Goal: Task Accomplishment & Management: Complete application form

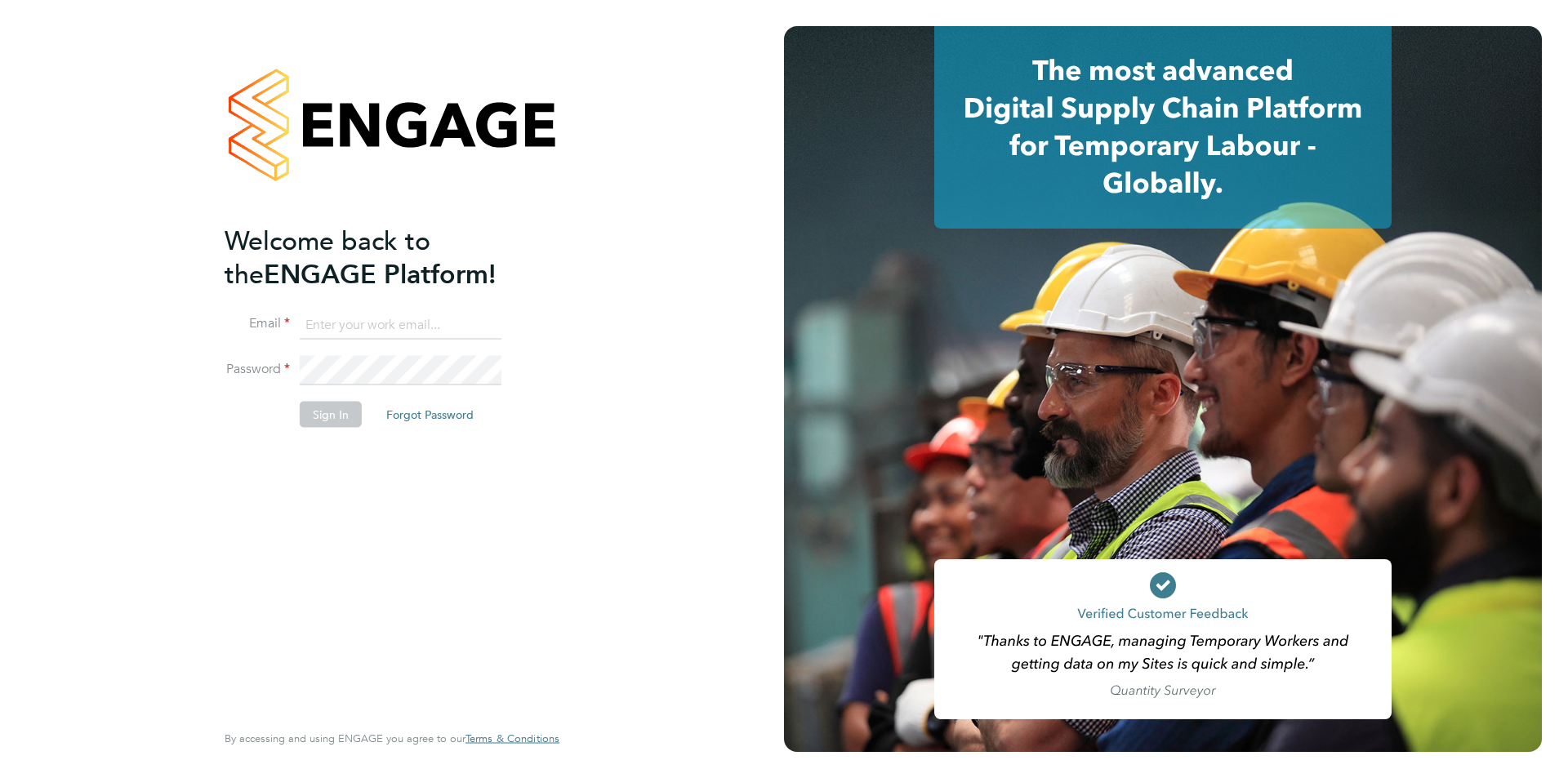
type input "edyta.marchant@bhafc.co.uk"
click at [314, 415] on button "Sign In" at bounding box center [330, 414] width 62 height 26
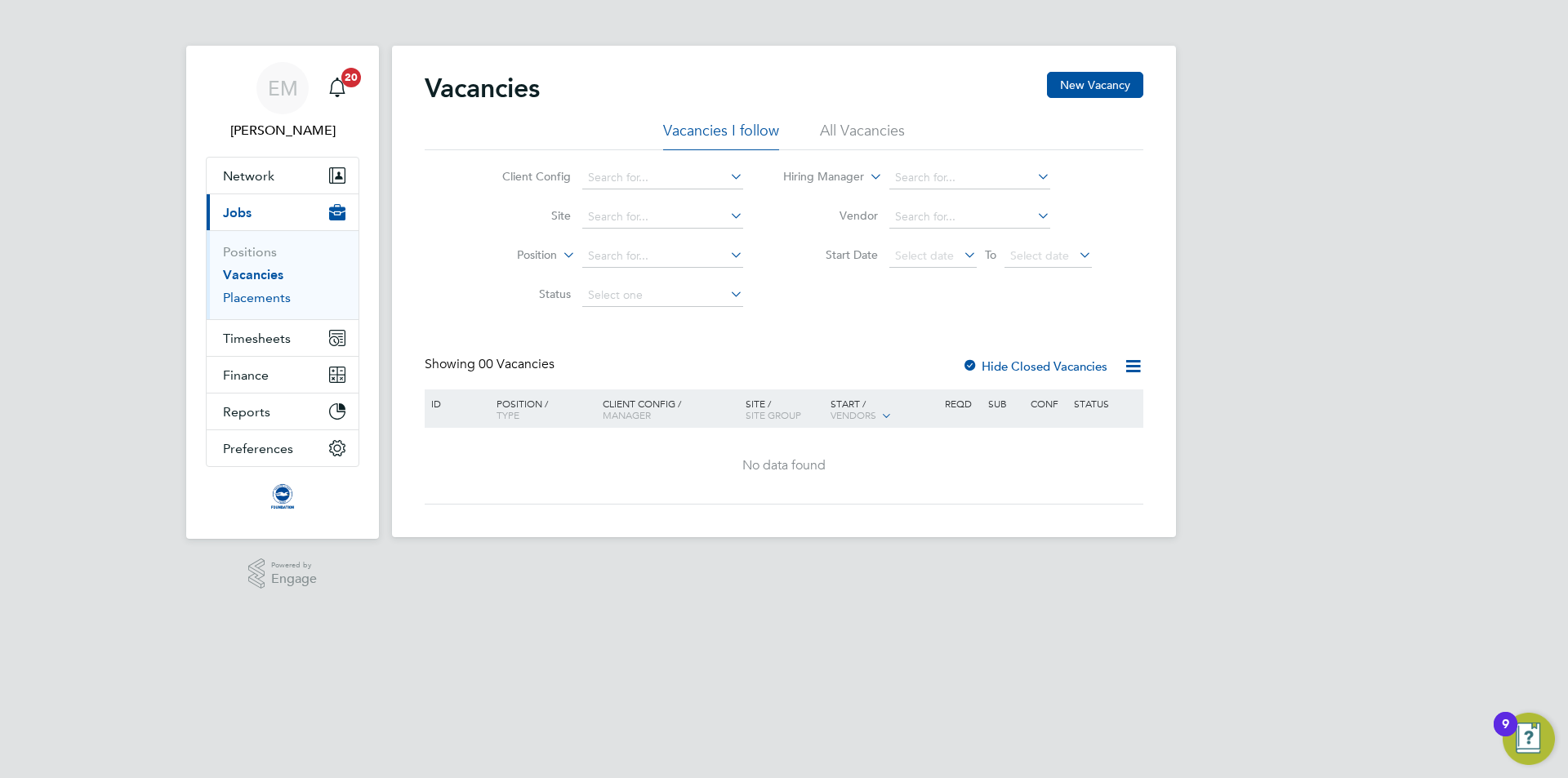
click at [252, 297] on link "Placements" at bounding box center [257, 297] width 67 height 16
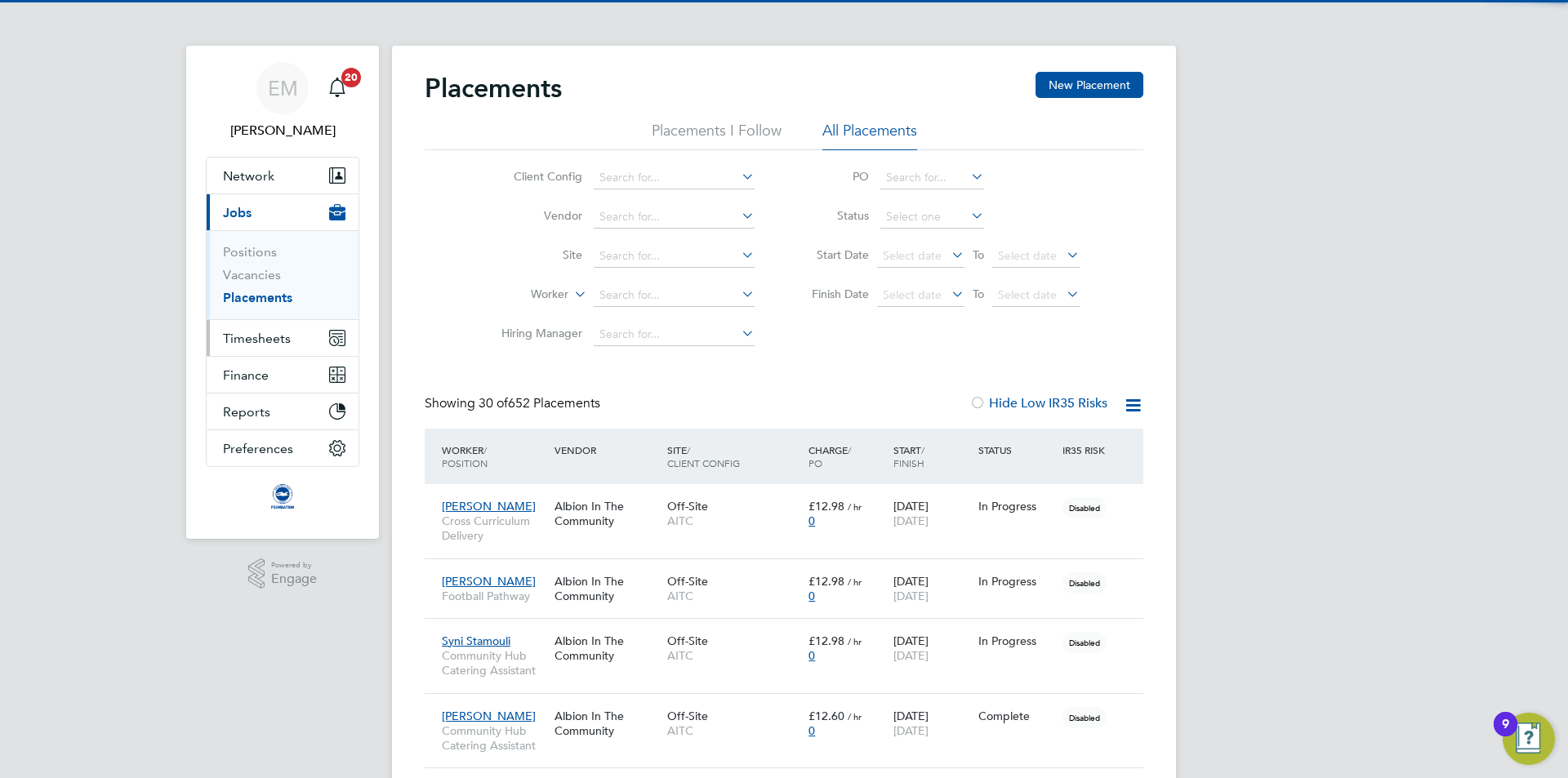
click at [274, 332] on span "Timesheets" at bounding box center [257, 338] width 67 height 16
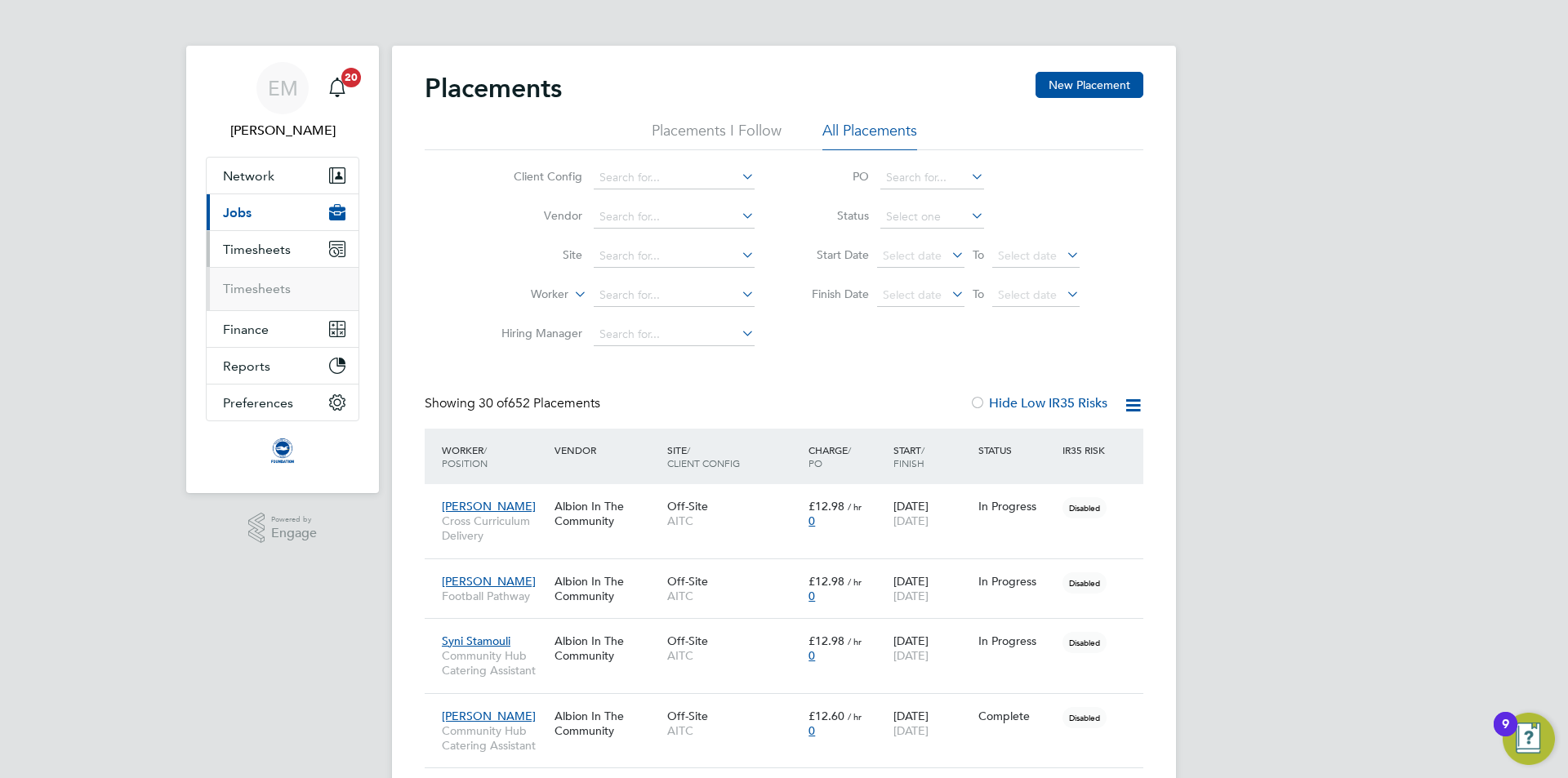
click at [242, 212] on span "Jobs" at bounding box center [237, 212] width 29 height 16
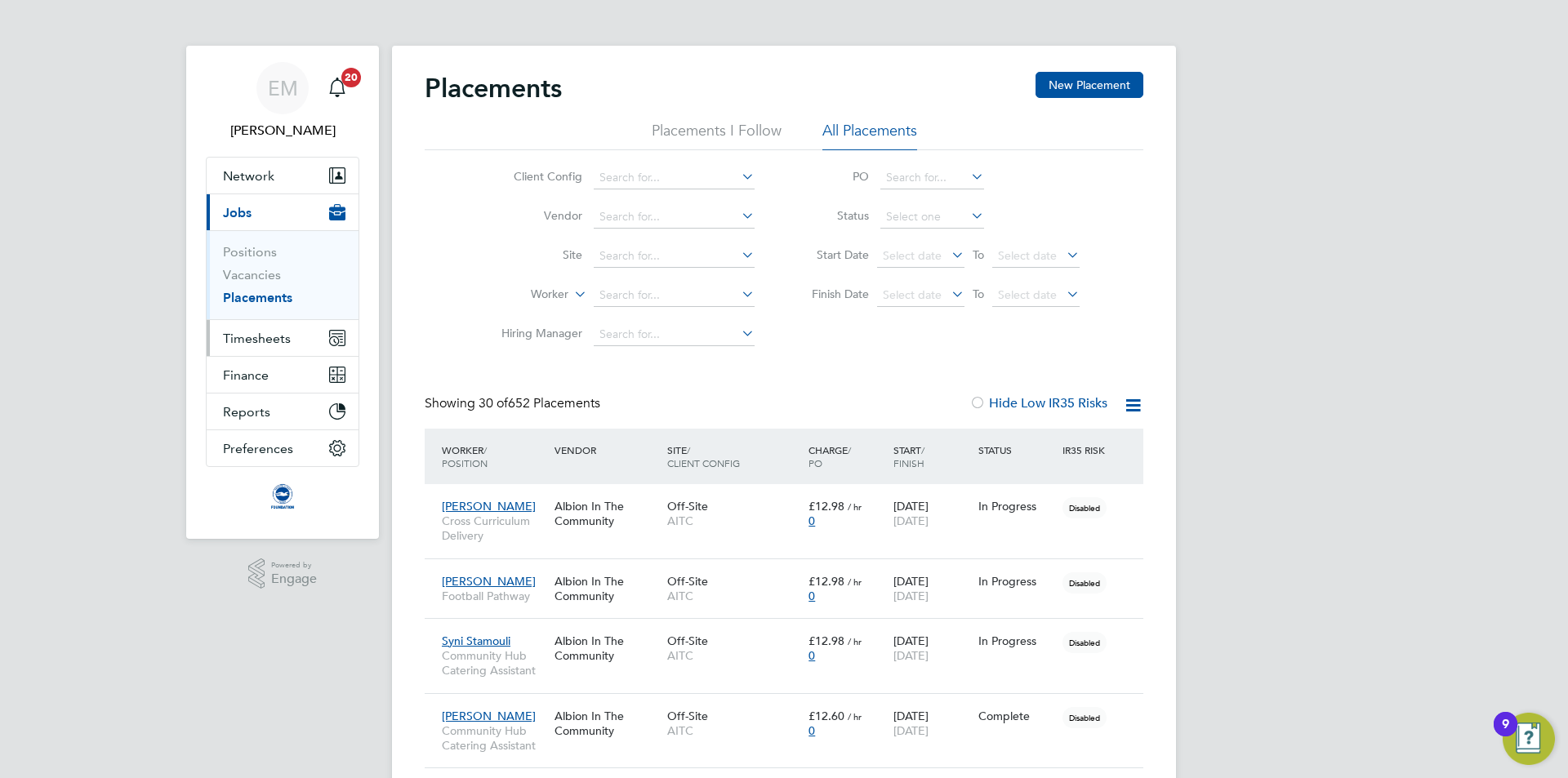
click at [250, 340] on span "Timesheets" at bounding box center [257, 338] width 67 height 16
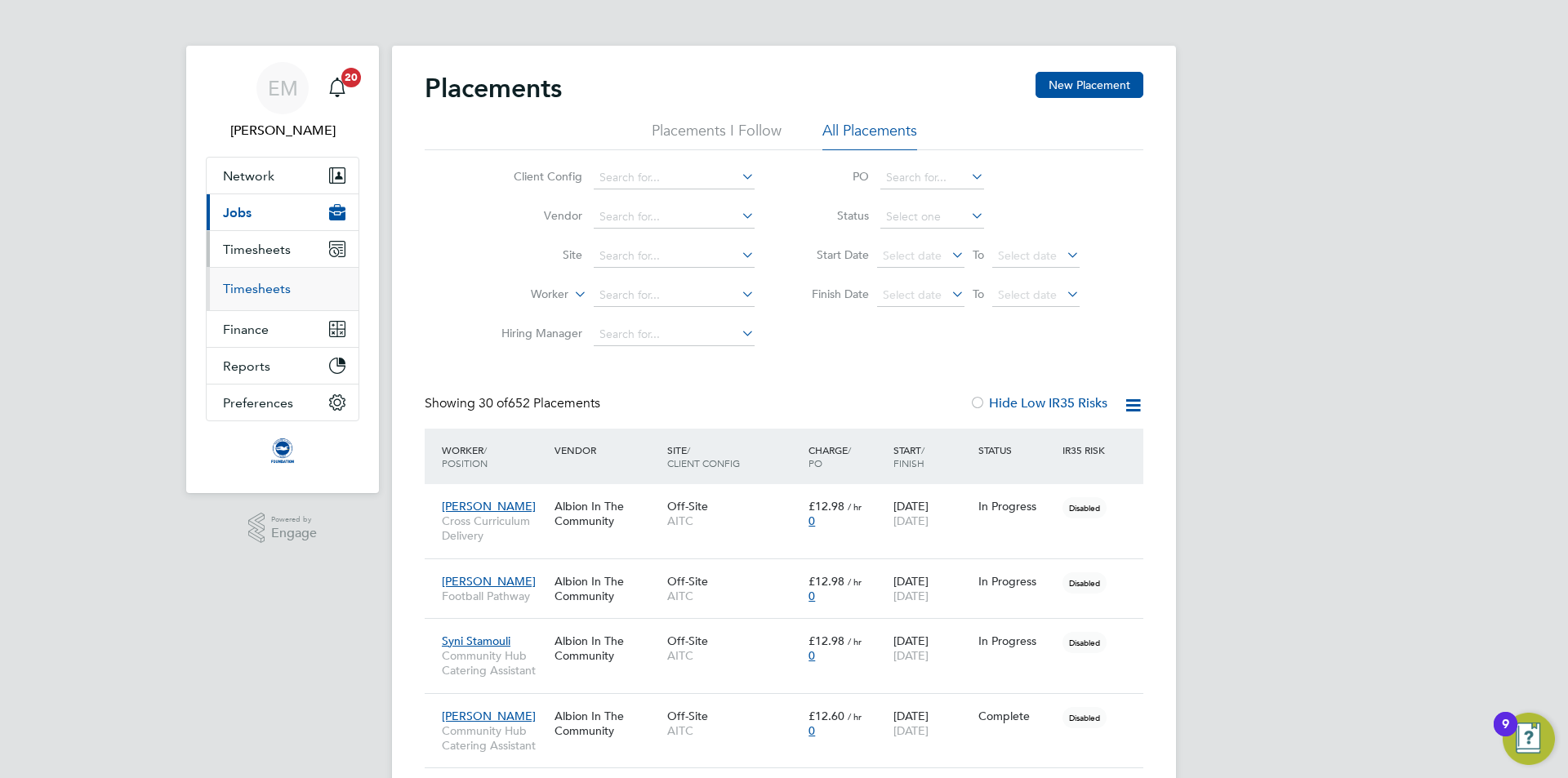
click at [253, 289] on link "Timesheets" at bounding box center [257, 288] width 67 height 16
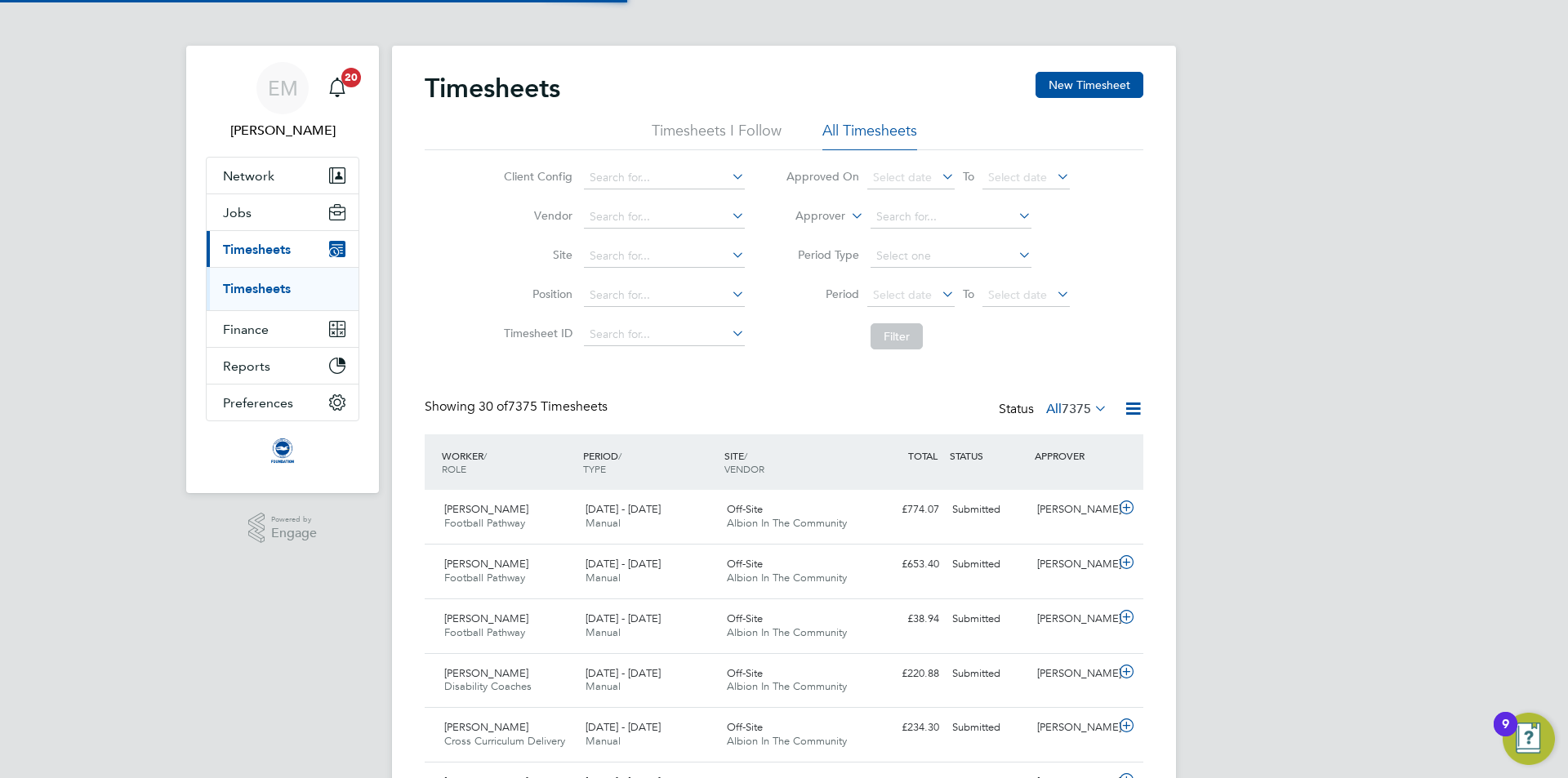
click at [917, 202] on li "Approver" at bounding box center [927, 217] width 325 height 39
click at [917, 211] on input at bounding box center [951, 217] width 161 height 23
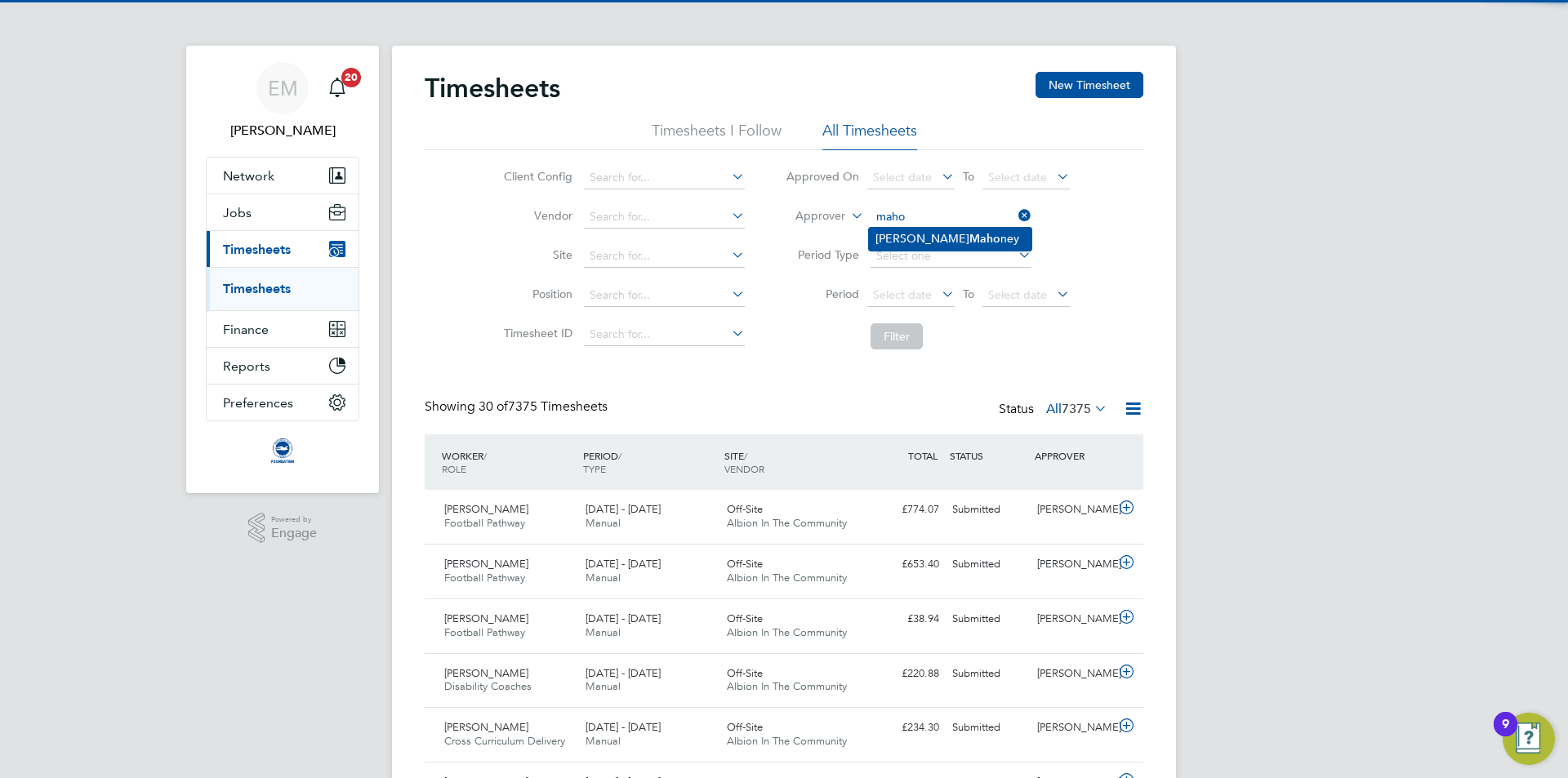
click at [941, 246] on li "Tom Maho ney" at bounding box center [950, 238] width 163 height 22
type input "Tom Mahoney"
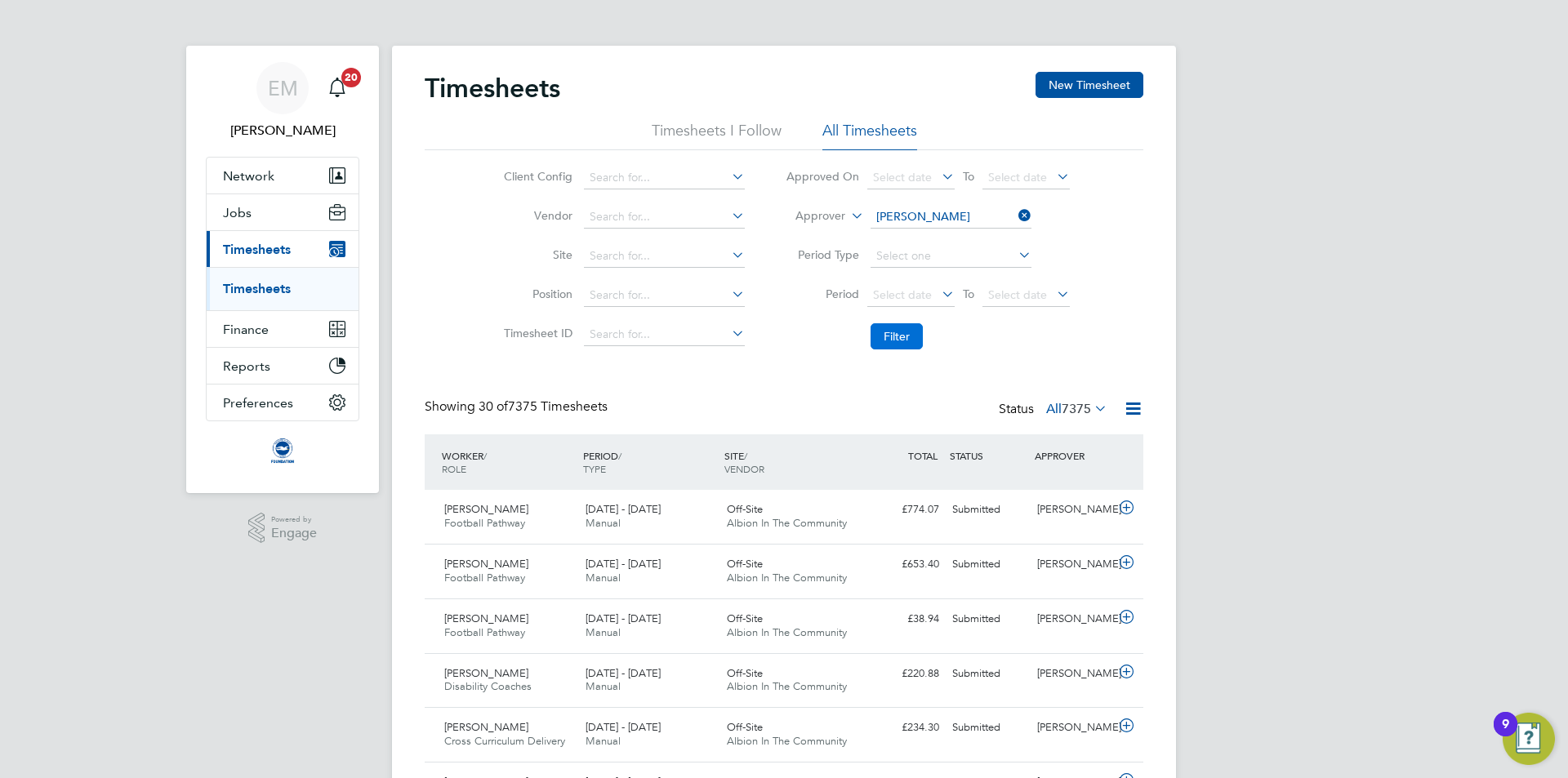
click at [898, 336] on button "Filter" at bounding box center [897, 336] width 53 height 26
click at [243, 215] on span "Jobs" at bounding box center [237, 212] width 29 height 16
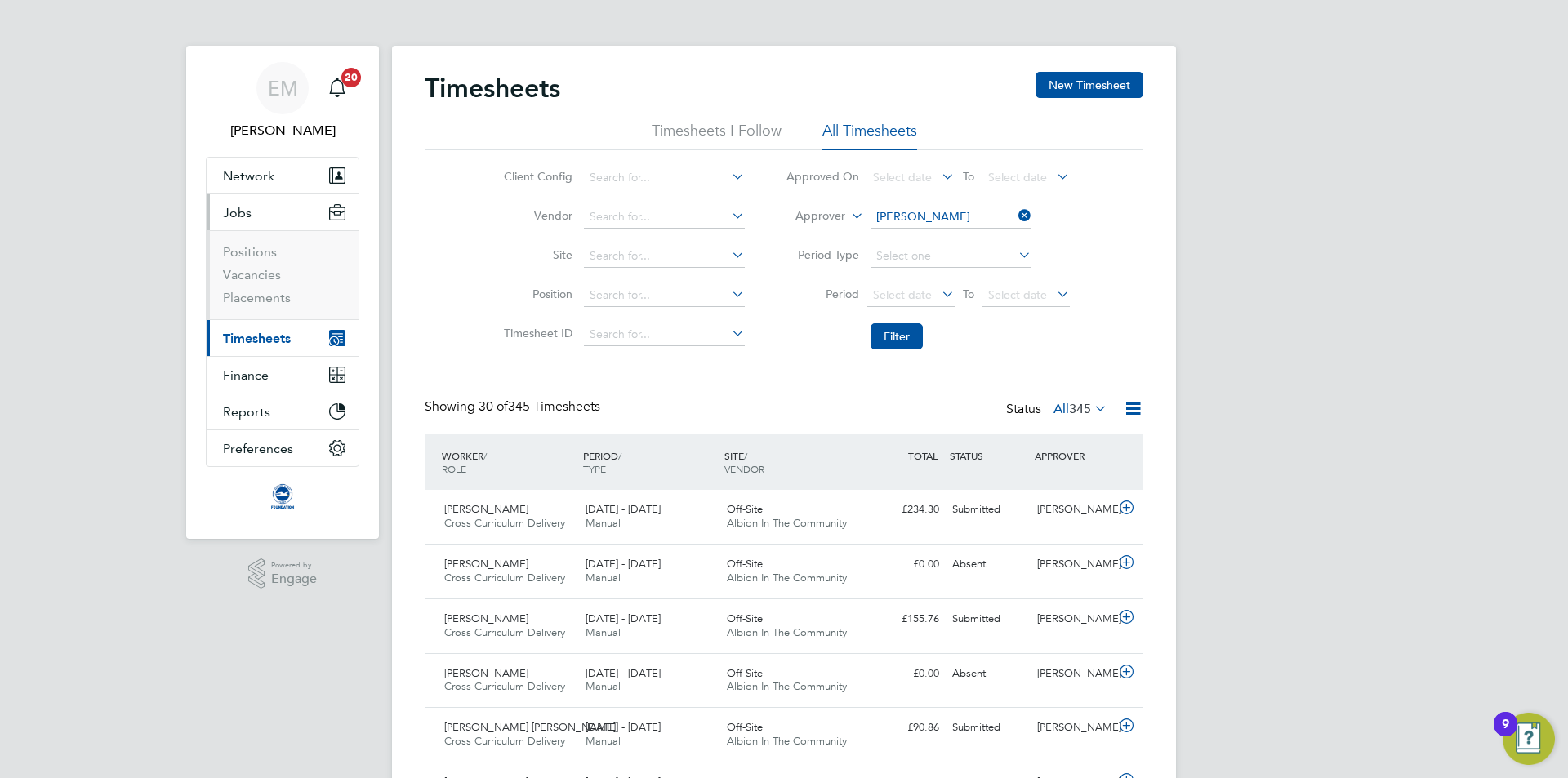
click at [280, 309] on ul "Positions Vacancies Placements" at bounding box center [282, 275] width 152 height 89
click at [278, 300] on link "Placements" at bounding box center [257, 297] width 67 height 16
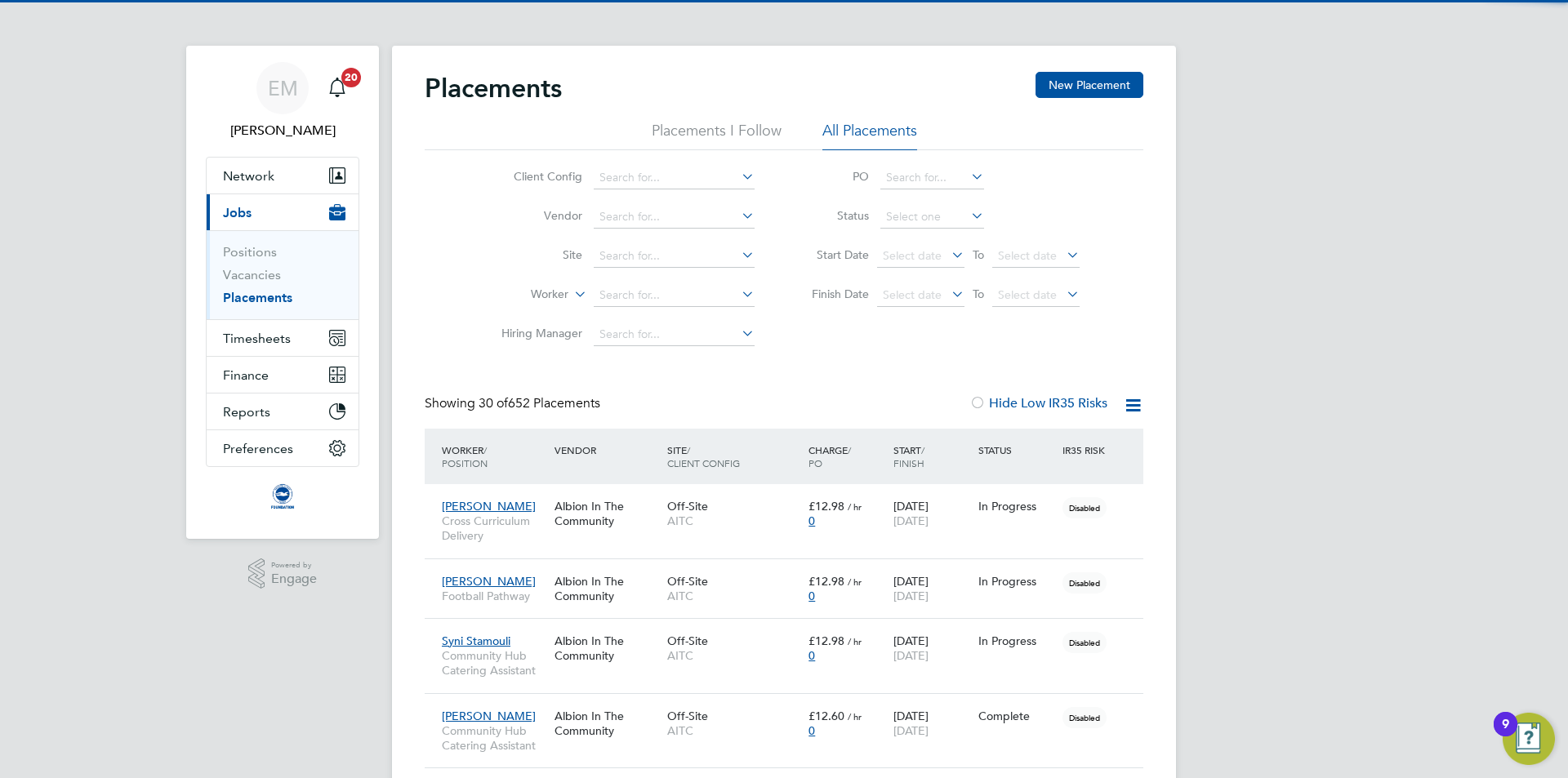
drag, startPoint x: 1083, startPoint y: 85, endPoint x: 1086, endPoint y: 112, distance: 27.2
click at [1086, 85] on button "New Placement" at bounding box center [1089, 85] width 108 height 26
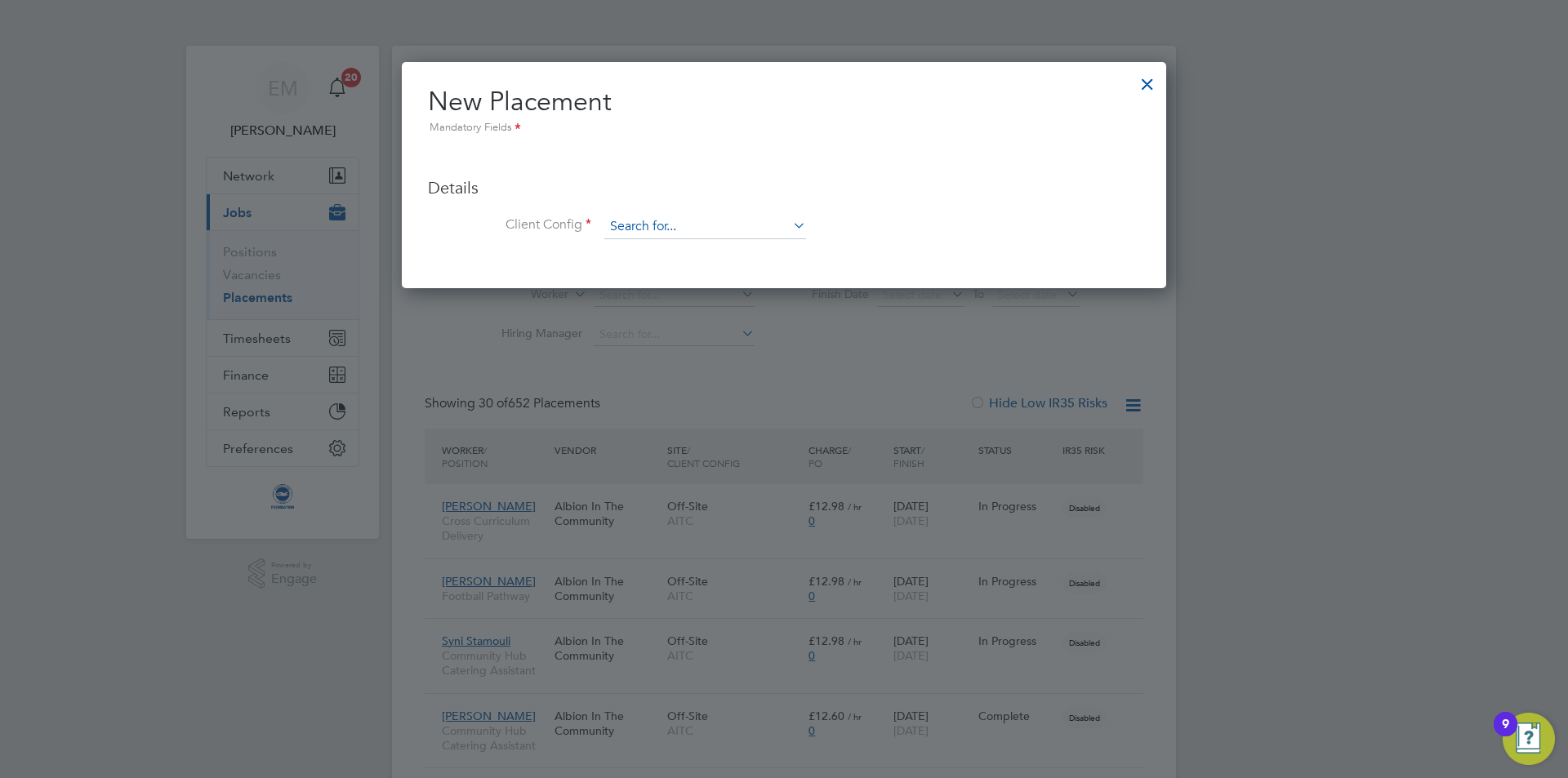
click at [707, 227] on input at bounding box center [705, 227] width 202 height 25
click at [699, 257] on li "AITC" at bounding box center [705, 250] width 203 height 22
type input "AITC"
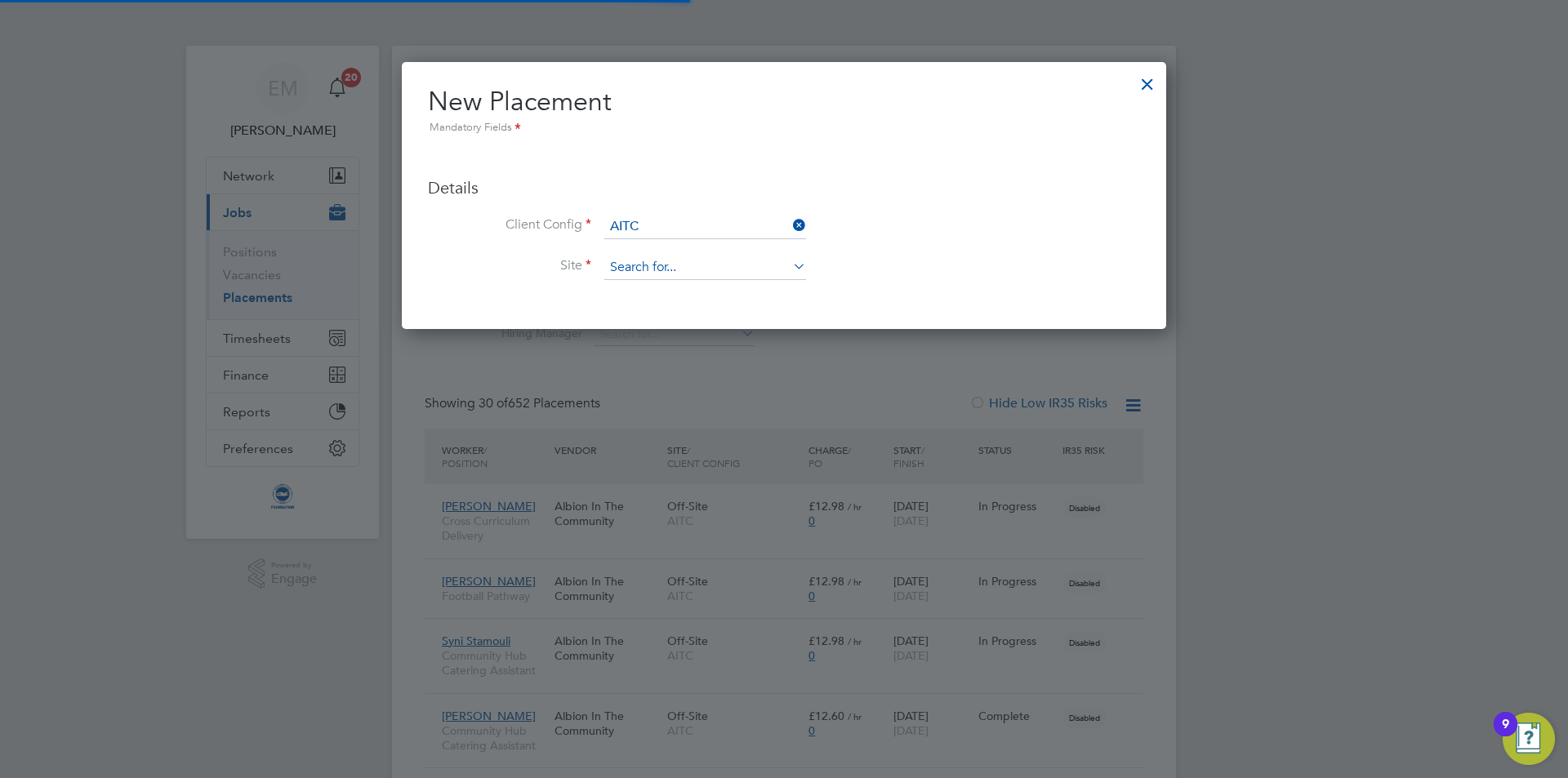
click at [698, 267] on input at bounding box center [705, 268] width 202 height 25
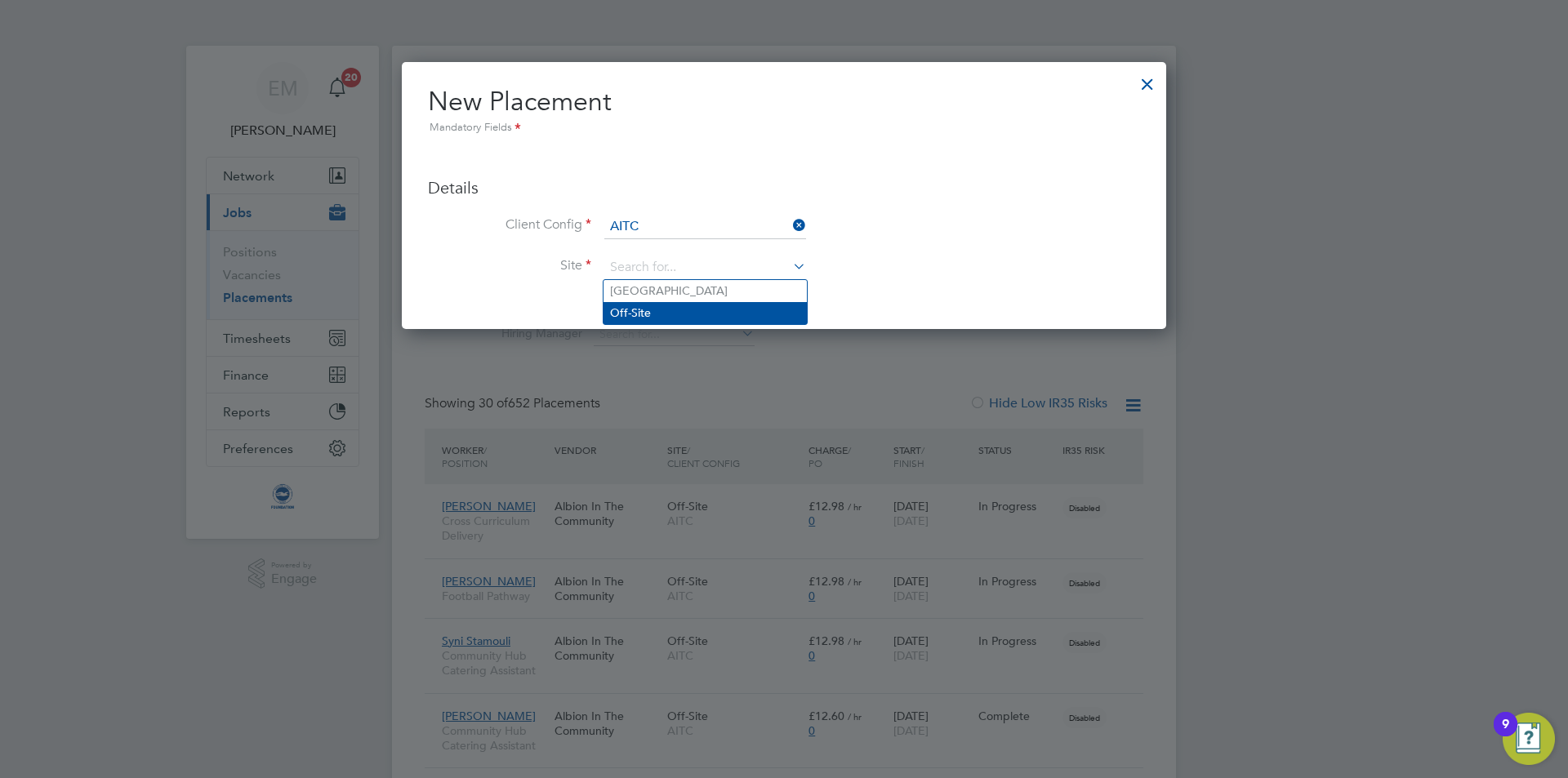
click at [685, 312] on li "Off-Site" at bounding box center [705, 313] width 203 height 22
type input "Off-Site"
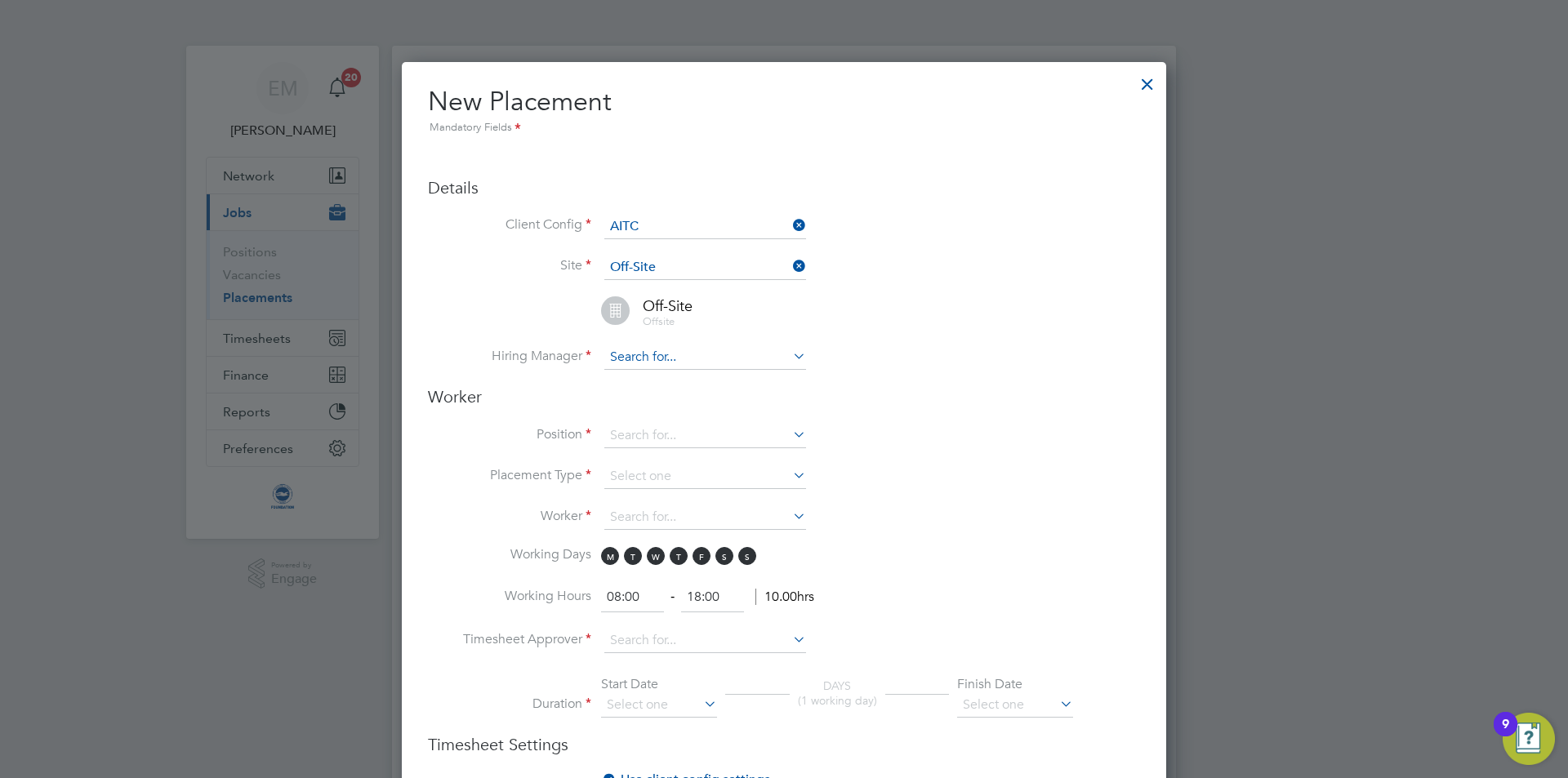
click at [676, 359] on input at bounding box center [705, 358] width 202 height 25
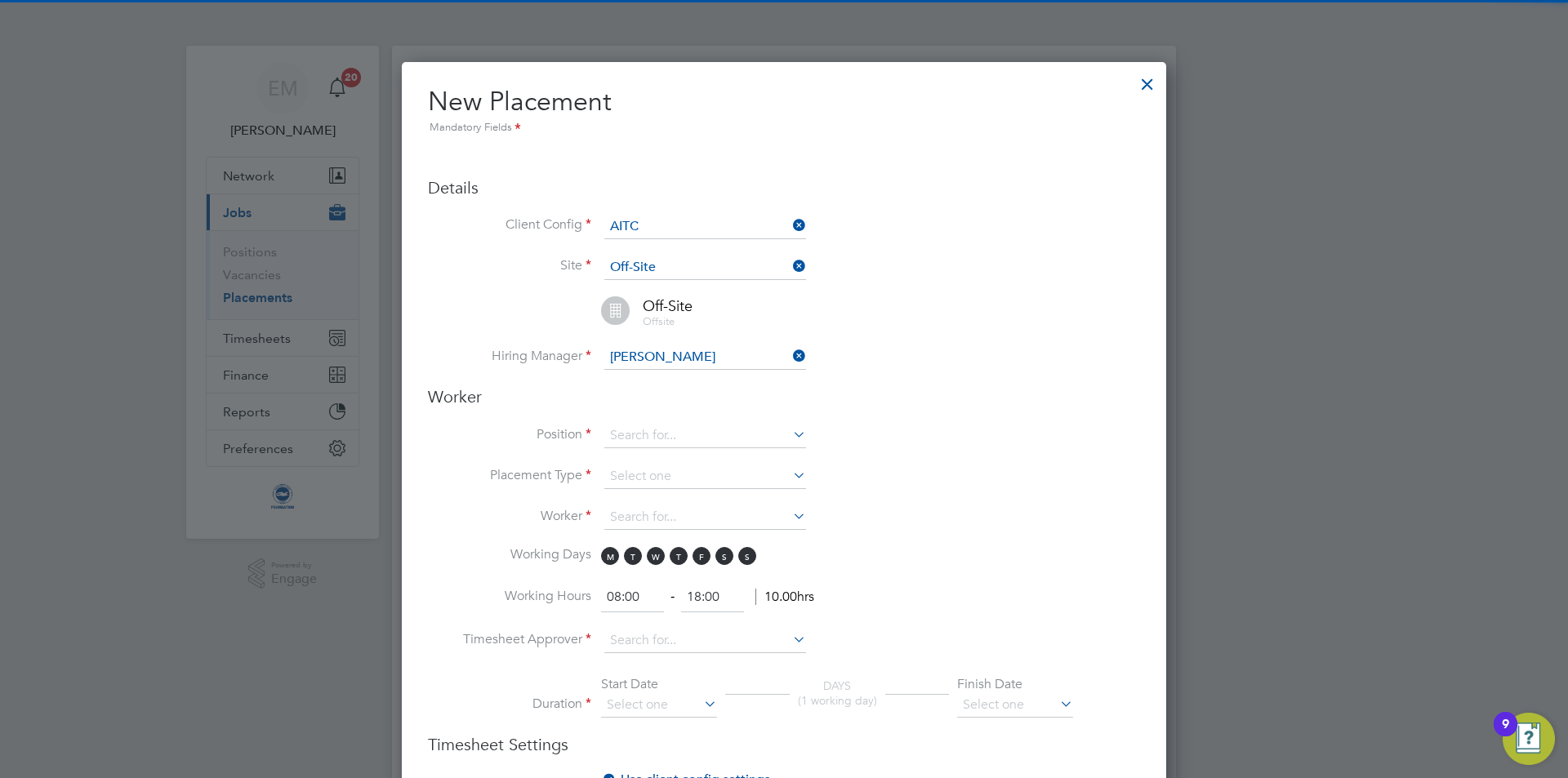
click at [704, 385] on b "Mahoney" at bounding box center [751, 381] width 95 height 14
type input "Tom Mahoney"
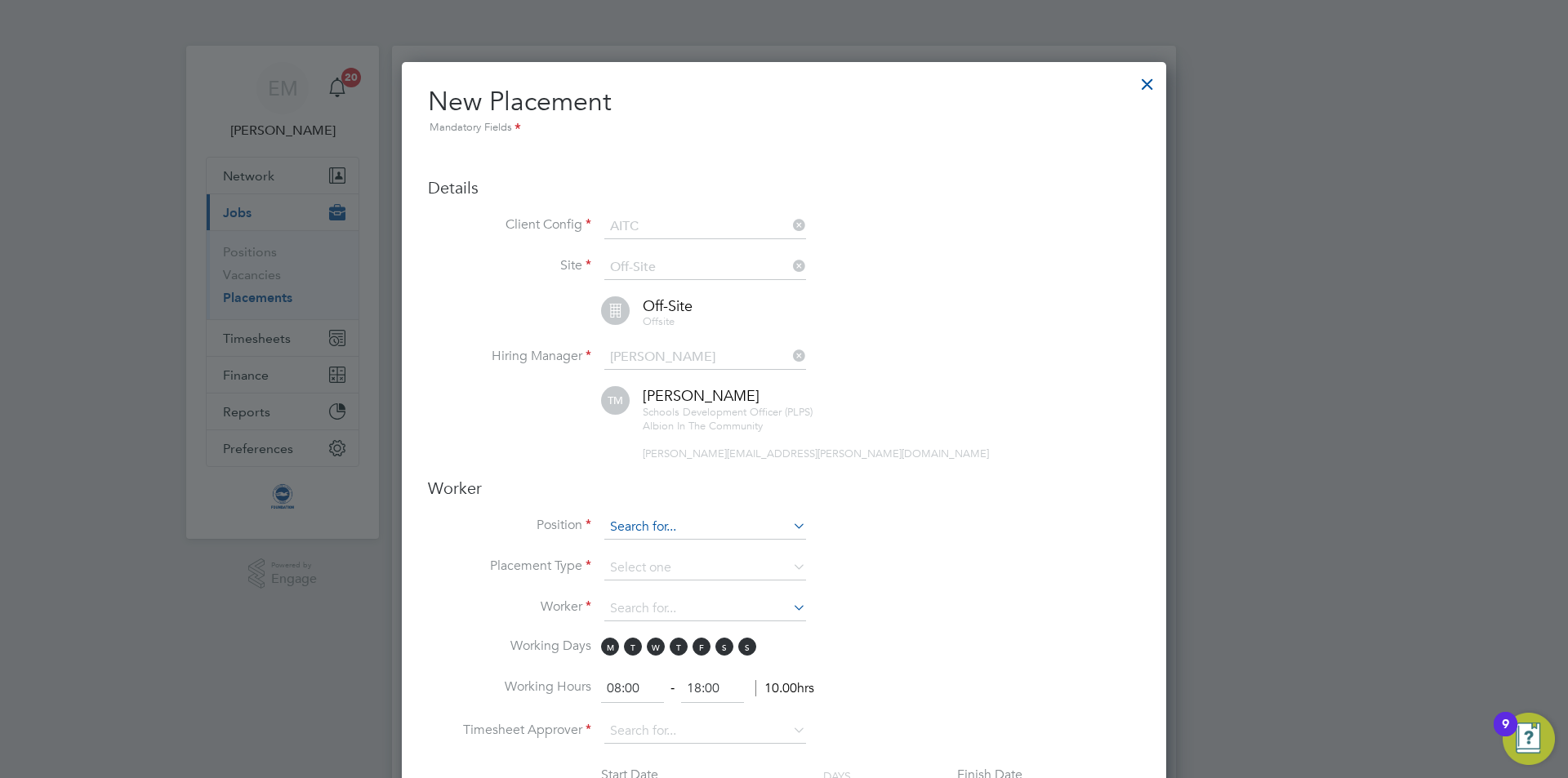
click at [665, 526] on input at bounding box center [705, 527] width 202 height 25
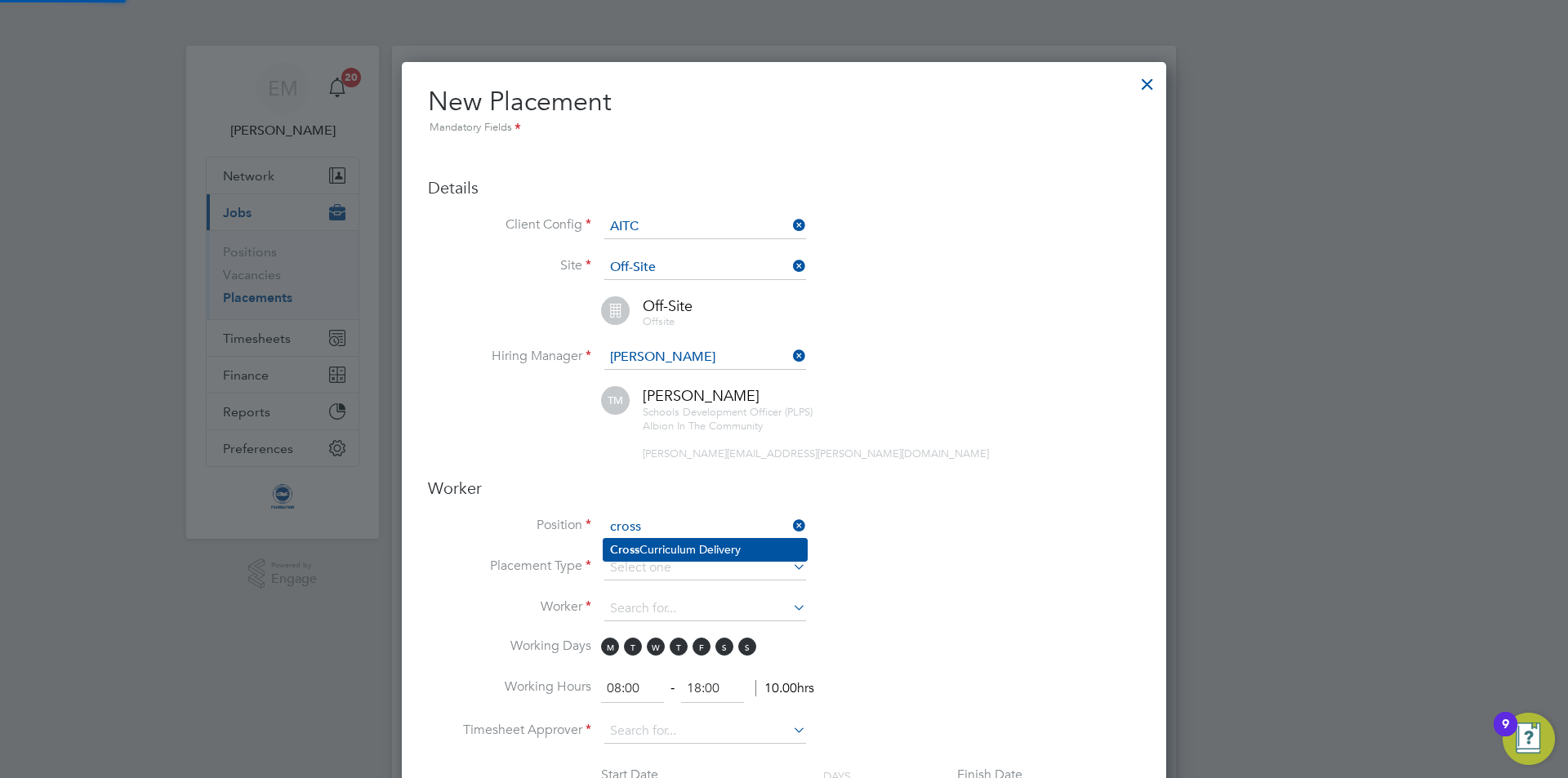
click at [717, 547] on li "Cross Curriculum Delivery" at bounding box center [705, 549] width 203 height 22
type input "Cross Curriculum Delivery"
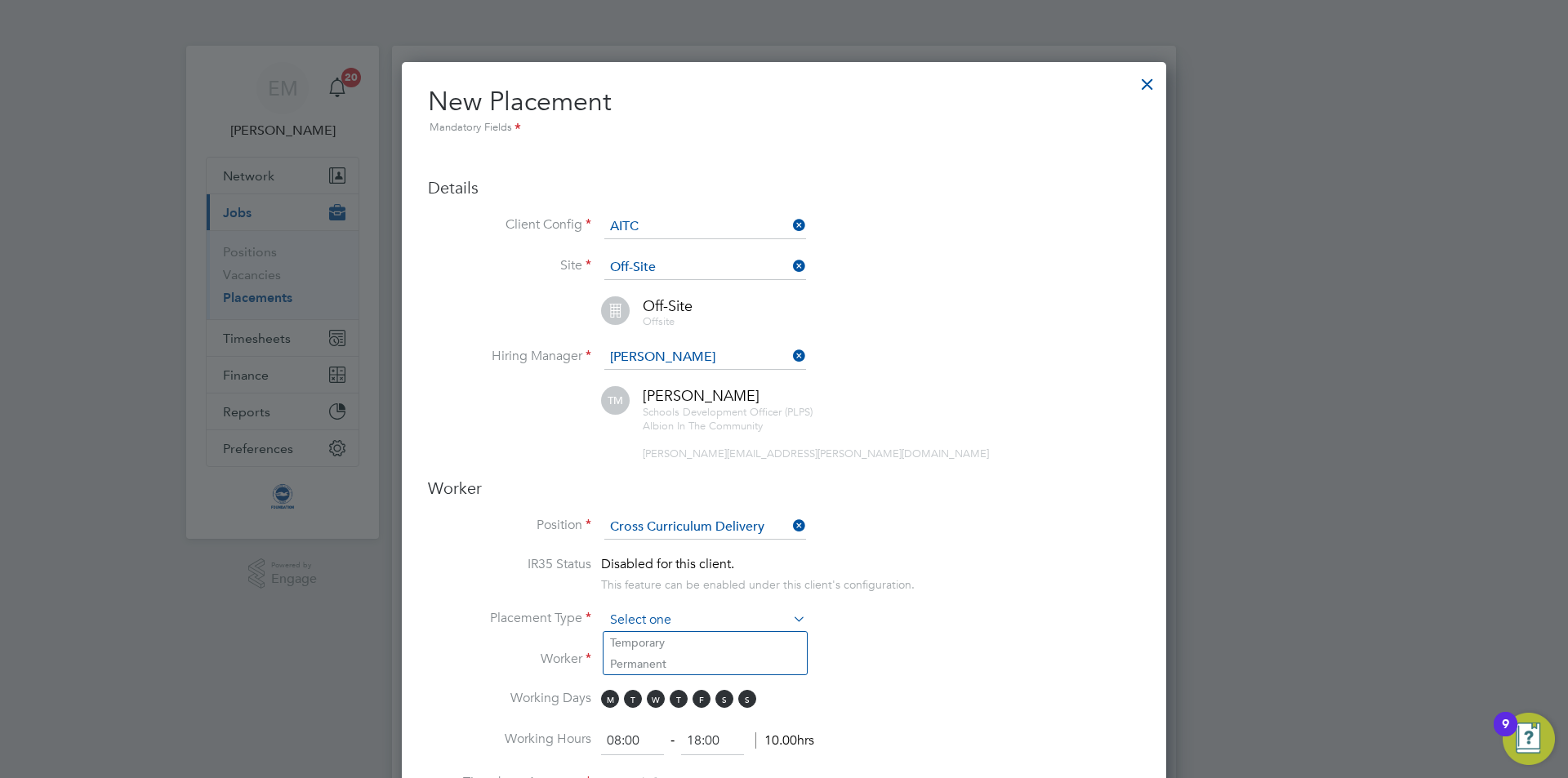
click at [656, 619] on input at bounding box center [705, 621] width 202 height 25
click at [650, 637] on li "Temporary" at bounding box center [705, 642] width 203 height 21
type input "Temporary"
click at [652, 652] on input at bounding box center [705, 661] width 202 height 25
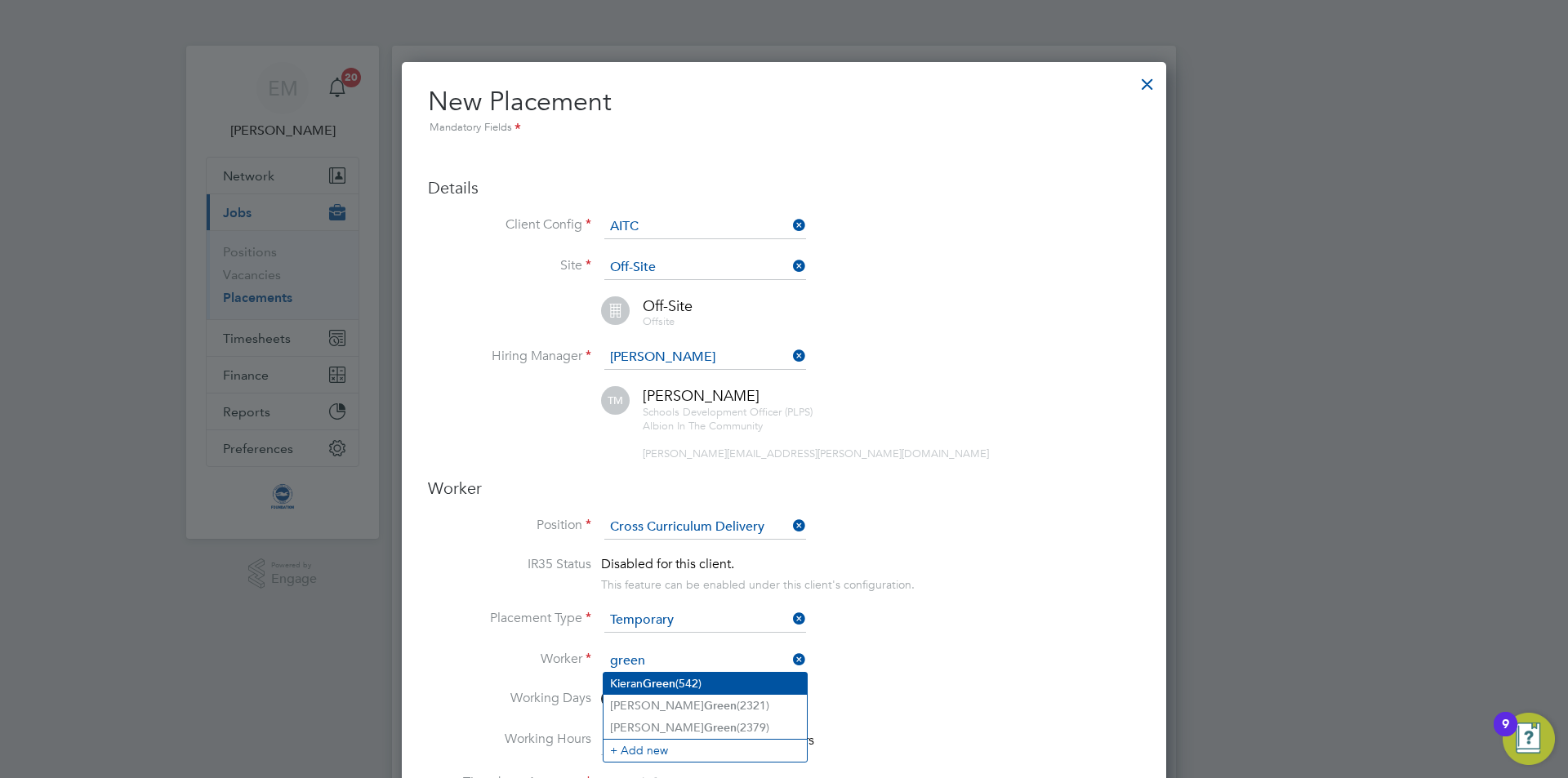
click at [682, 688] on li "Kieran Green (542)" at bounding box center [705, 683] width 203 height 22
type input "Kieran Green (542)"
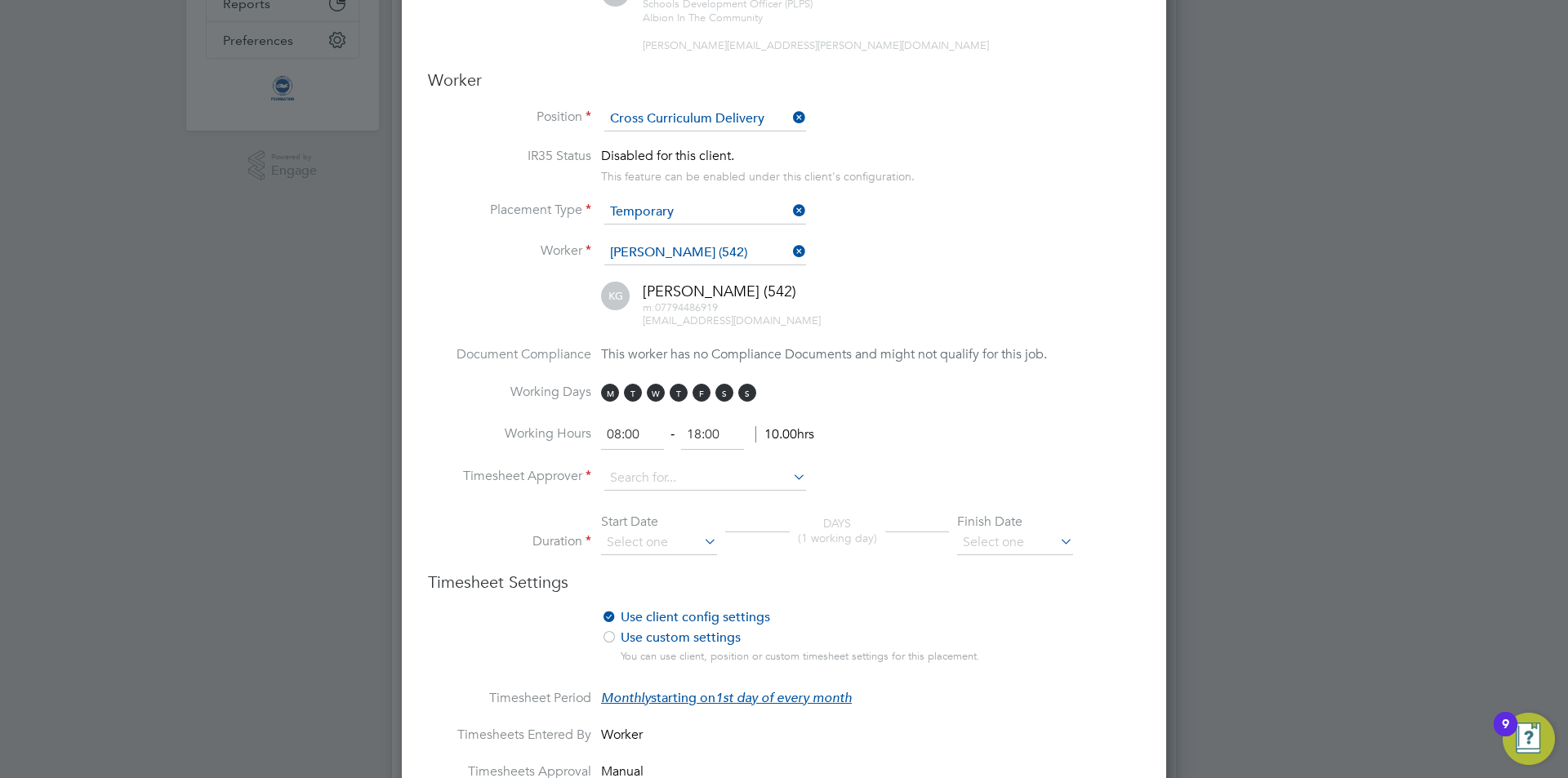
click at [620, 490] on li "Timesheet Approver" at bounding box center [784, 487] width 712 height 41
click at [620, 481] on input at bounding box center [705, 479] width 202 height 25
click at [704, 502] on b "Maho" at bounding box center [720, 501] width 31 height 14
type input "Tom Mahoney"
click at [650, 532] on input at bounding box center [659, 543] width 116 height 25
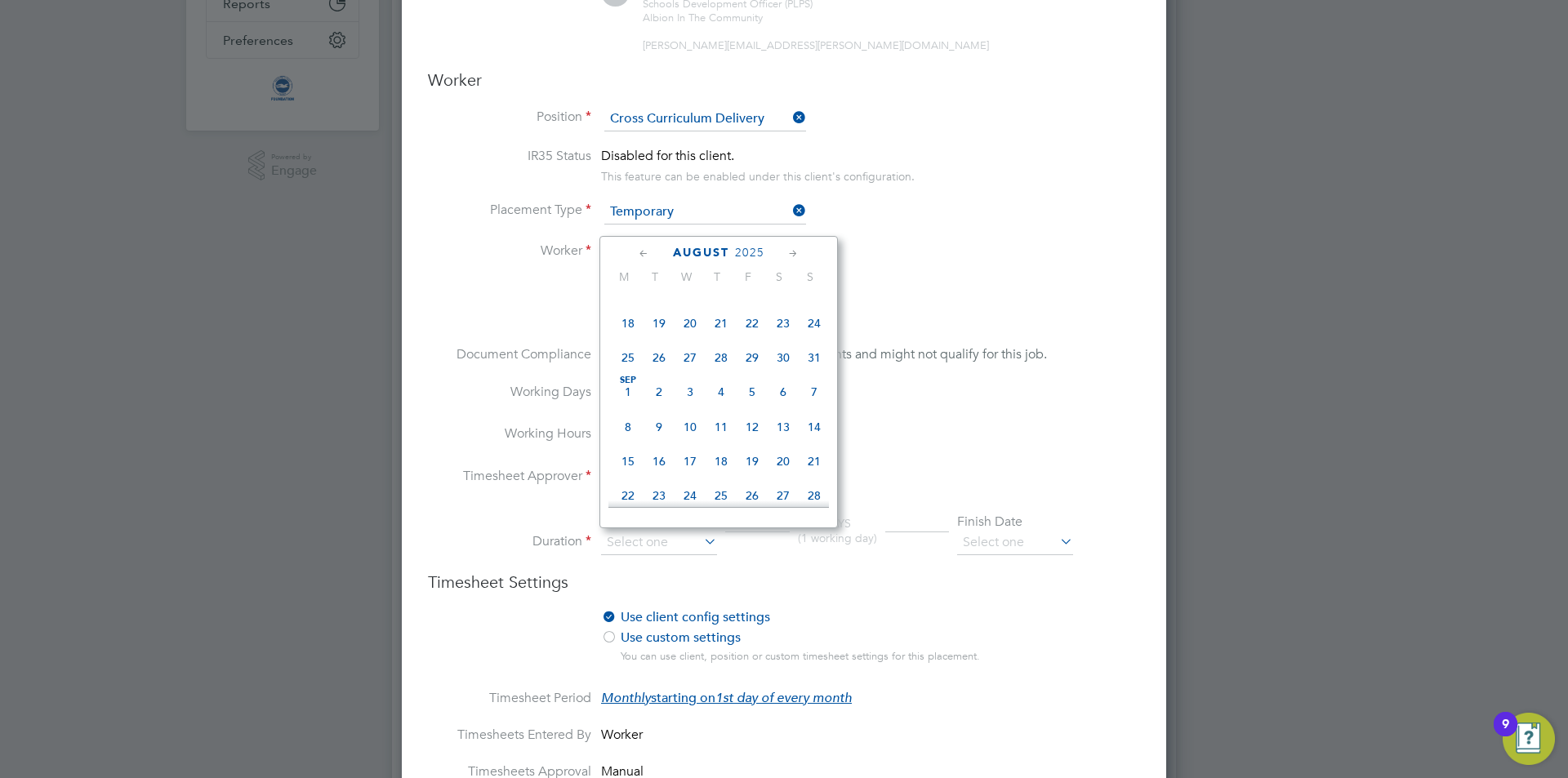
click at [629, 399] on span "Sep 1" at bounding box center [628, 392] width 31 height 31
type input "01 Sep 2025"
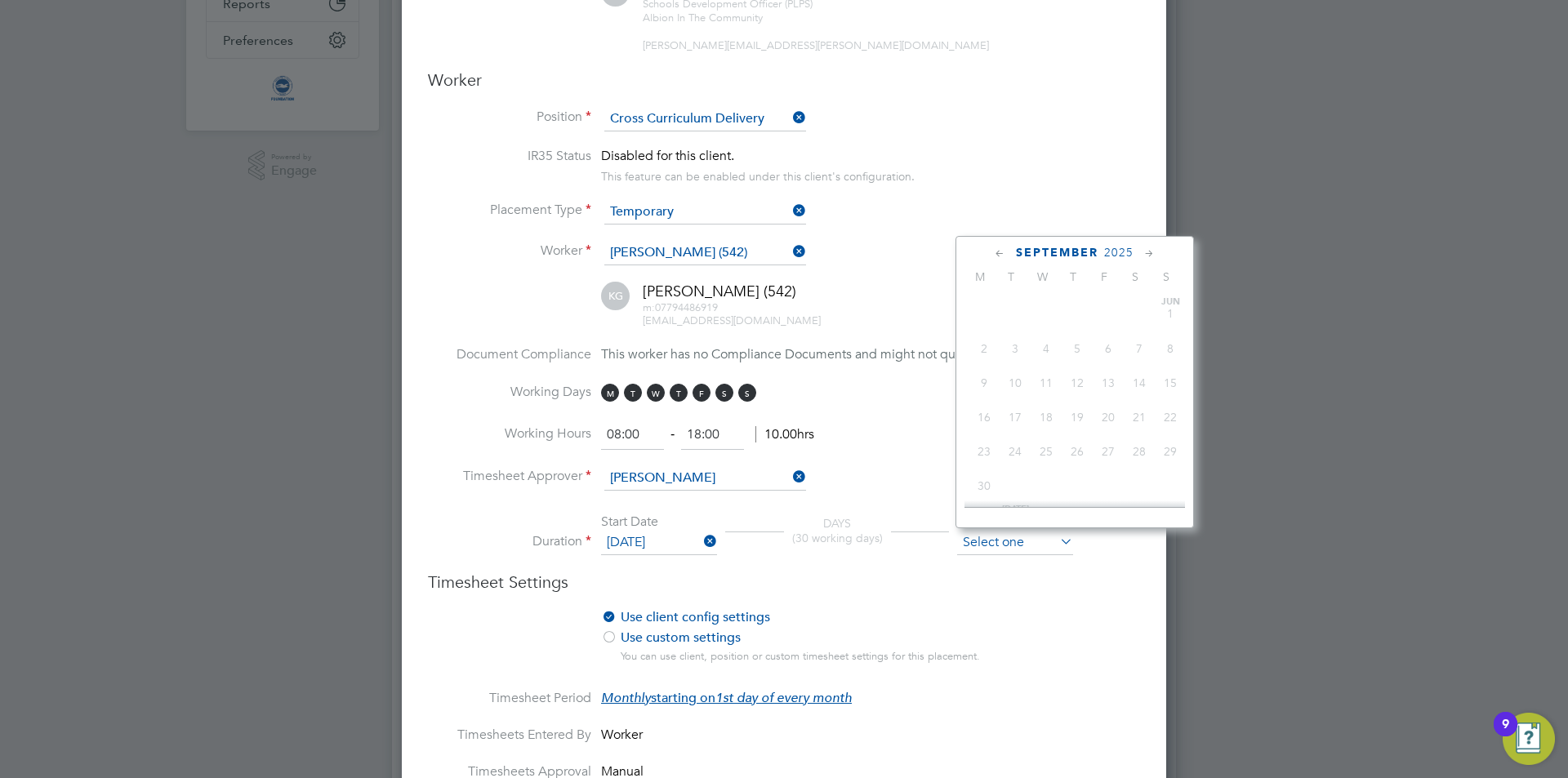
drag, startPoint x: 990, startPoint y: 533, endPoint x: 1008, endPoint y: 528, distance: 18.7
click at [990, 533] on input at bounding box center [1014, 543] width 116 height 25
click at [1106, 332] on span "31" at bounding box center [1108, 317] width 31 height 31
type input "31 May 2030"
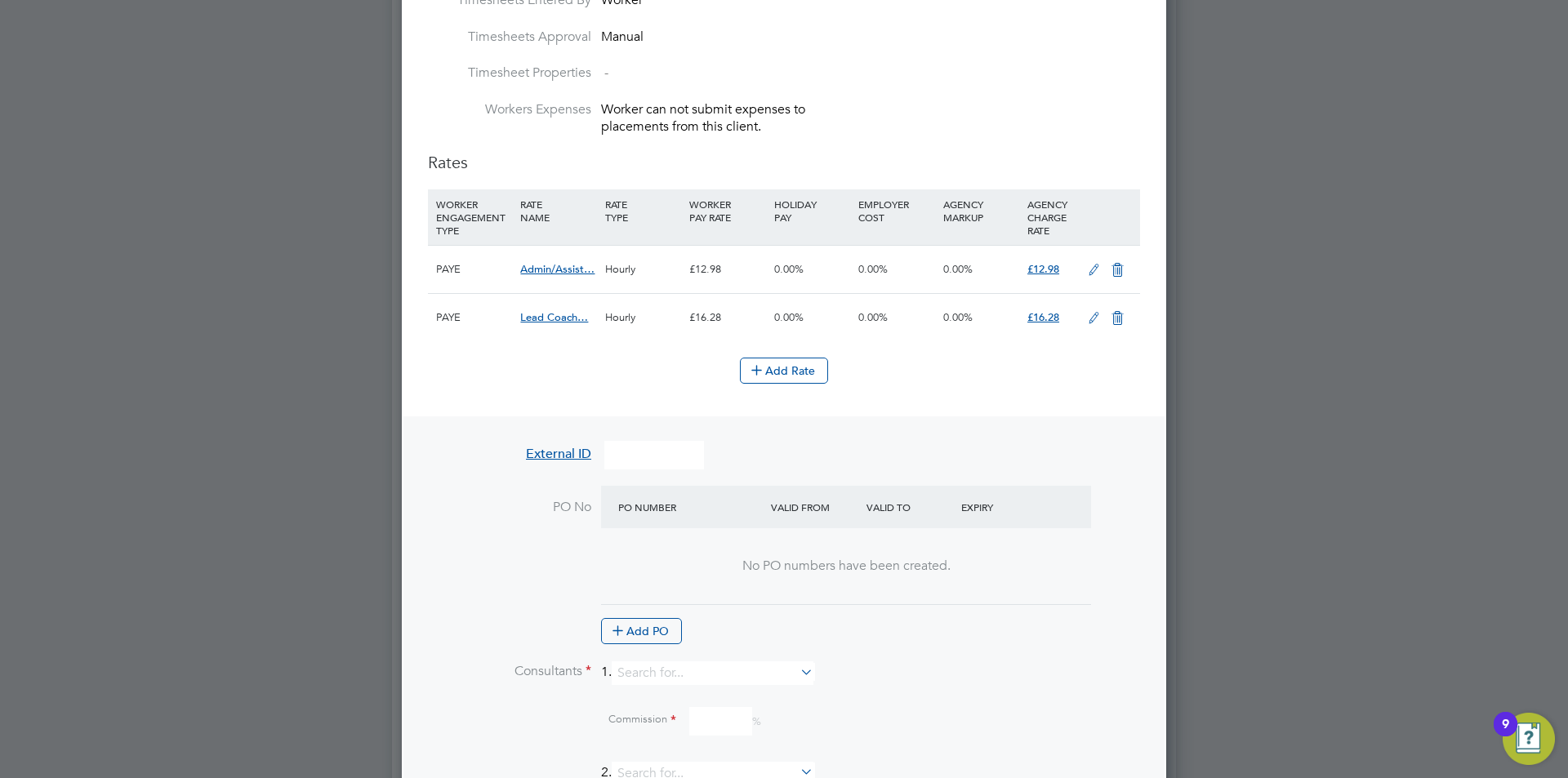
click at [640, 644] on li "PO No PO Number Valid From Valid To Expiry No PO numbers have been created. Add…" at bounding box center [784, 573] width 712 height 175
click at [638, 625] on button "Add PO" at bounding box center [642, 631] width 81 height 26
click at [644, 531] on div "—" at bounding box center [847, 554] width 490 height 53
click at [647, 552] on input at bounding box center [683, 550] width 140 height 27
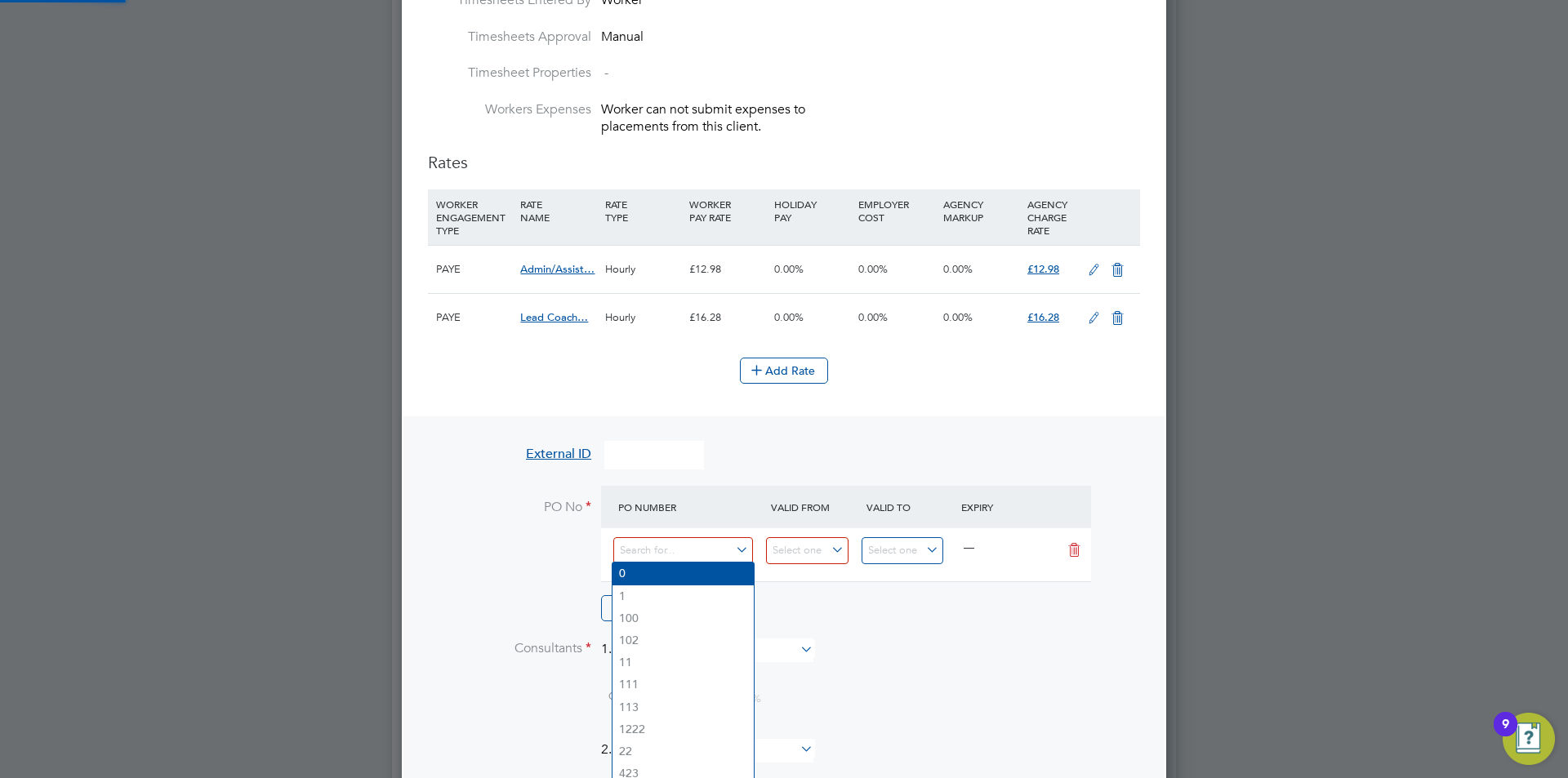
click at [638, 573] on li "0" at bounding box center [683, 573] width 141 height 22
type input "01 Apr 2017"
type input "28 Nov 2026"
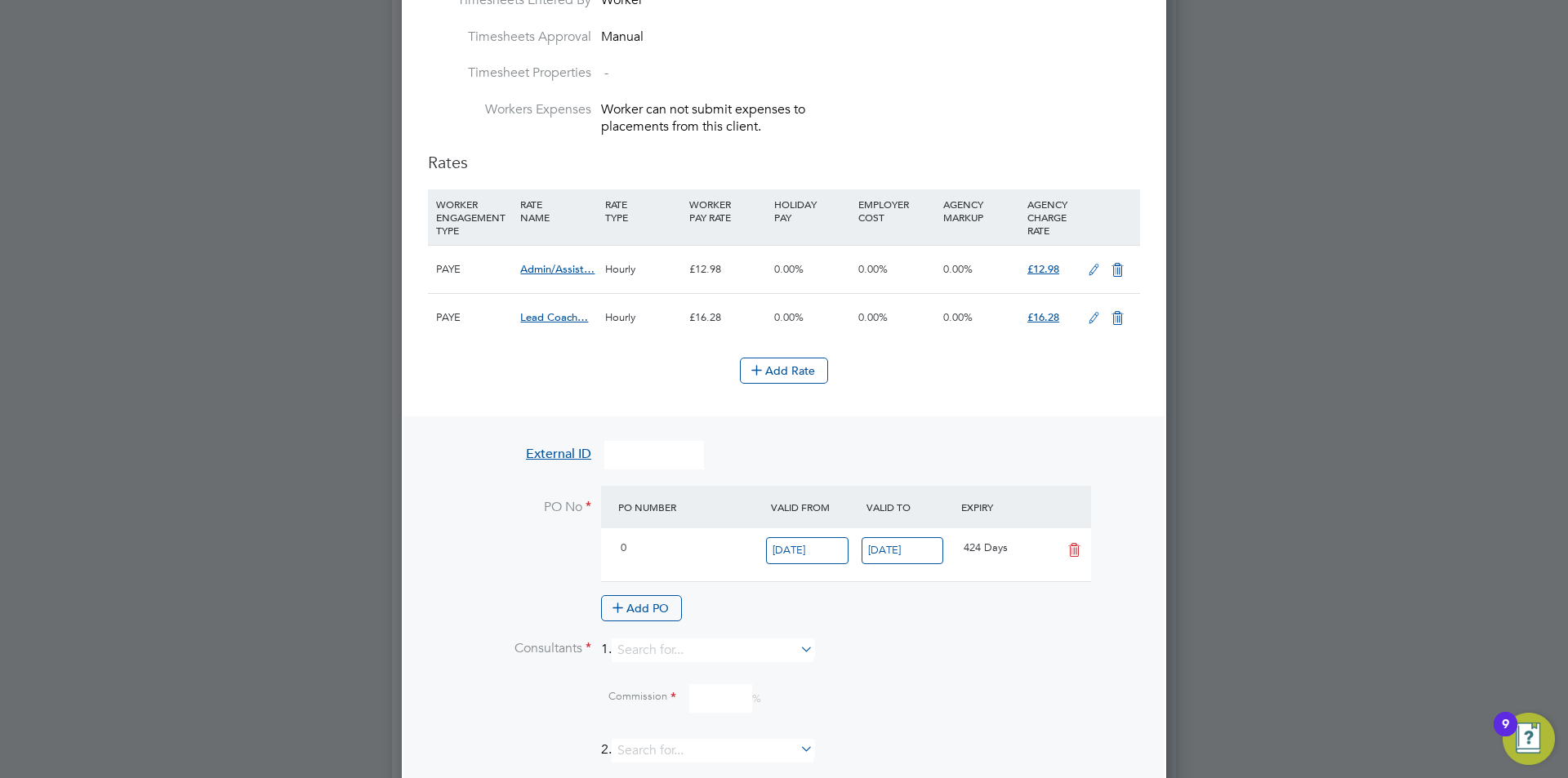
click at [786, 553] on input "01 Apr 2017" at bounding box center [807, 550] width 82 height 27
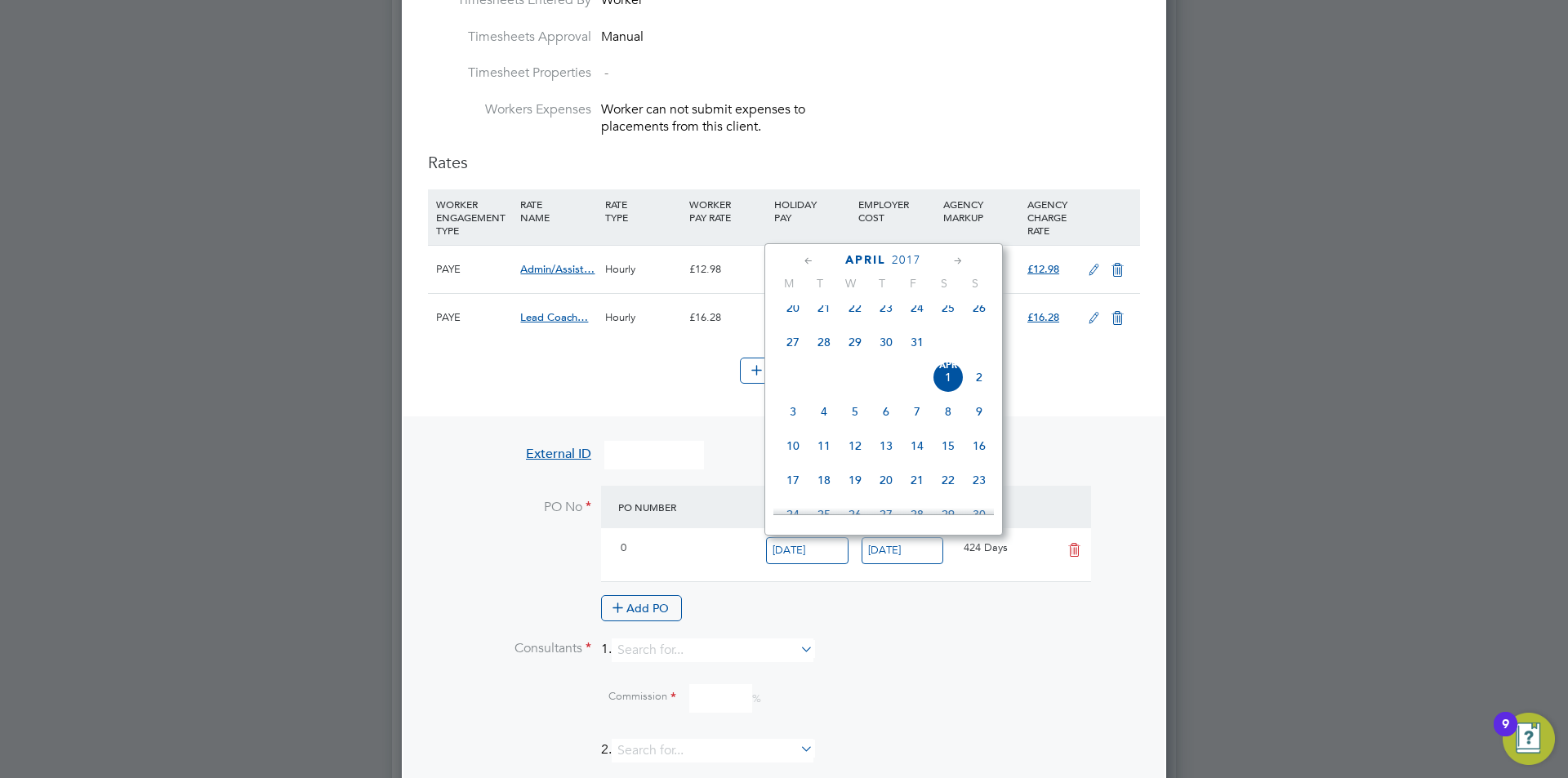
click at [972, 669] on li "Consultants 1." at bounding box center [784, 658] width 712 height 40
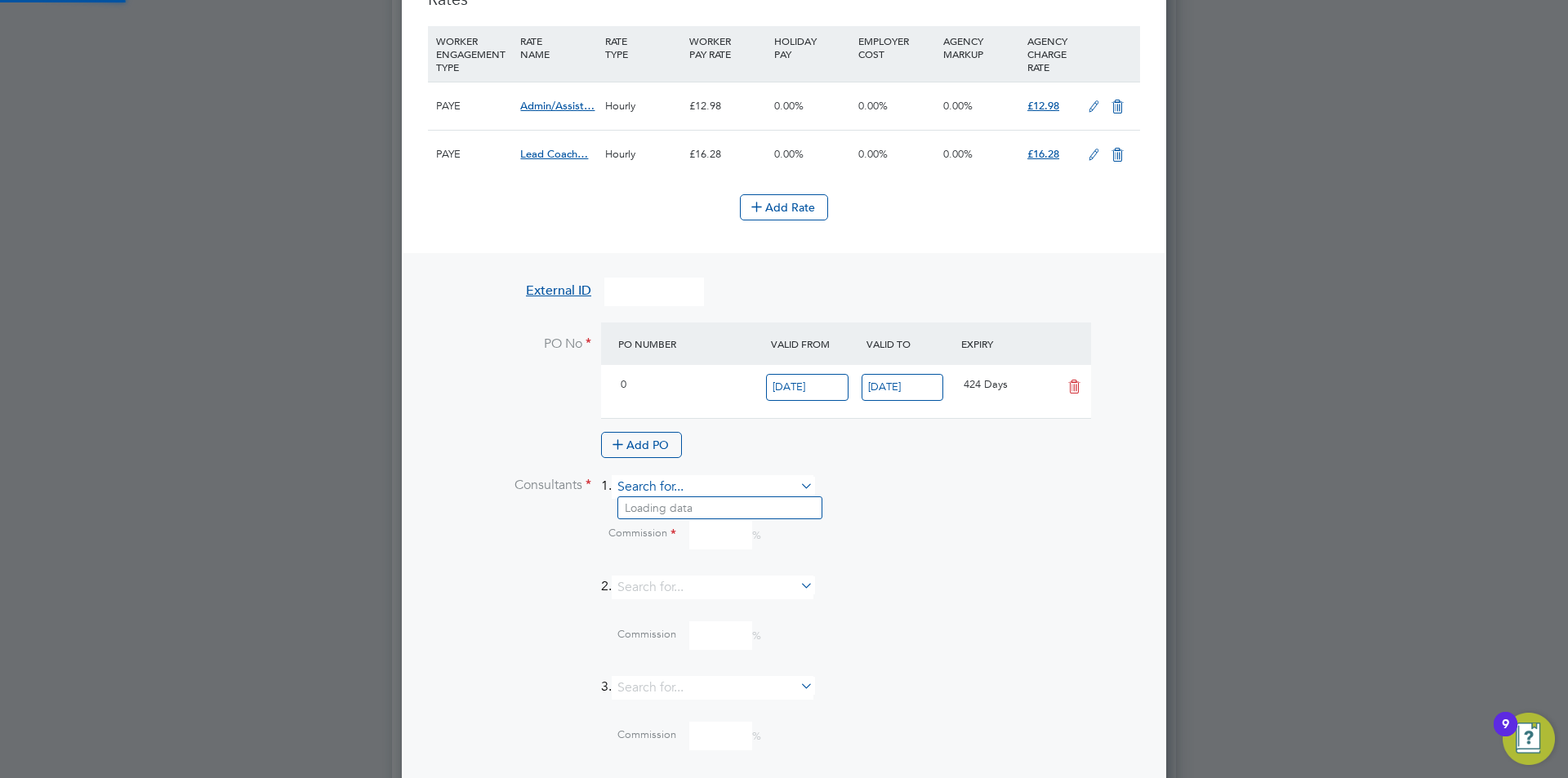
click at [705, 479] on input at bounding box center [712, 487] width 202 height 24
click at [708, 499] on li "Ed yta Marchant" at bounding box center [719, 508] width 203 height 22
type input "[PERSON_NAME]"
click at [709, 583] on input at bounding box center [721, 596] width 63 height 29
type input "0"
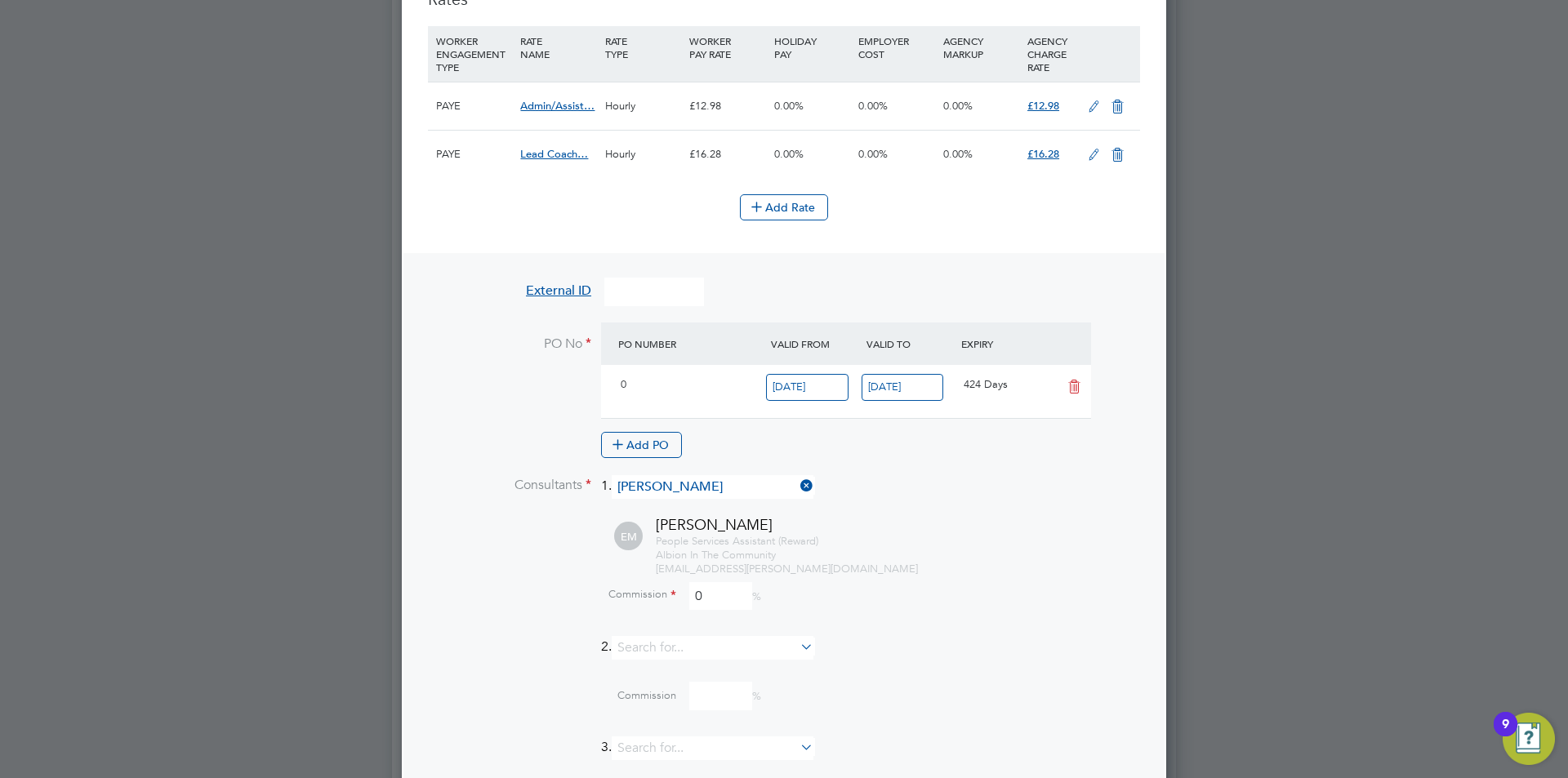
click at [922, 560] on div "People Services Assistant (Reward) Albion In The Community edyta.marchant@bhafc…" at bounding box center [898, 555] width 485 height 42
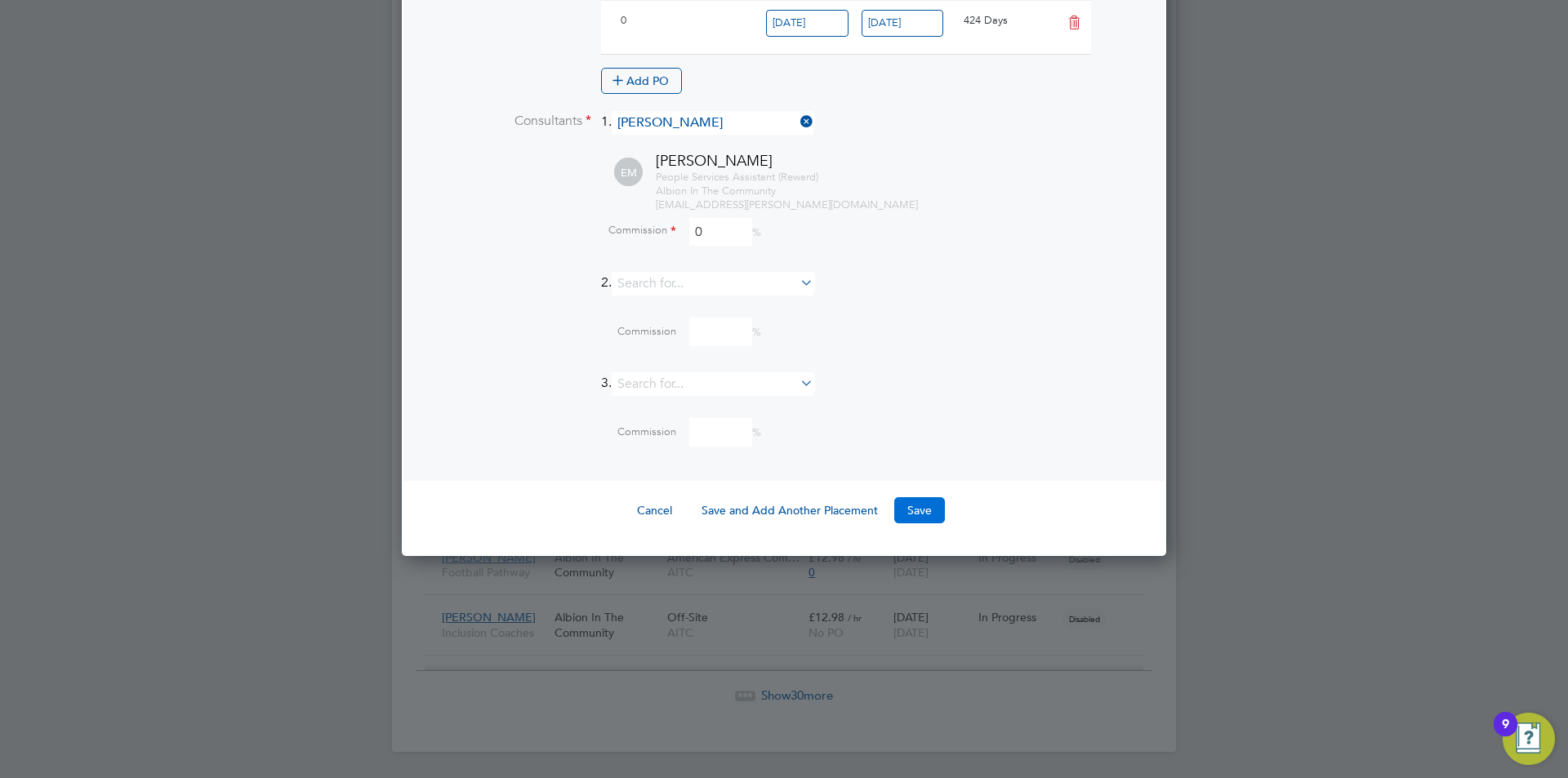
click at [918, 515] on button "Save" at bounding box center [920, 511] width 51 height 26
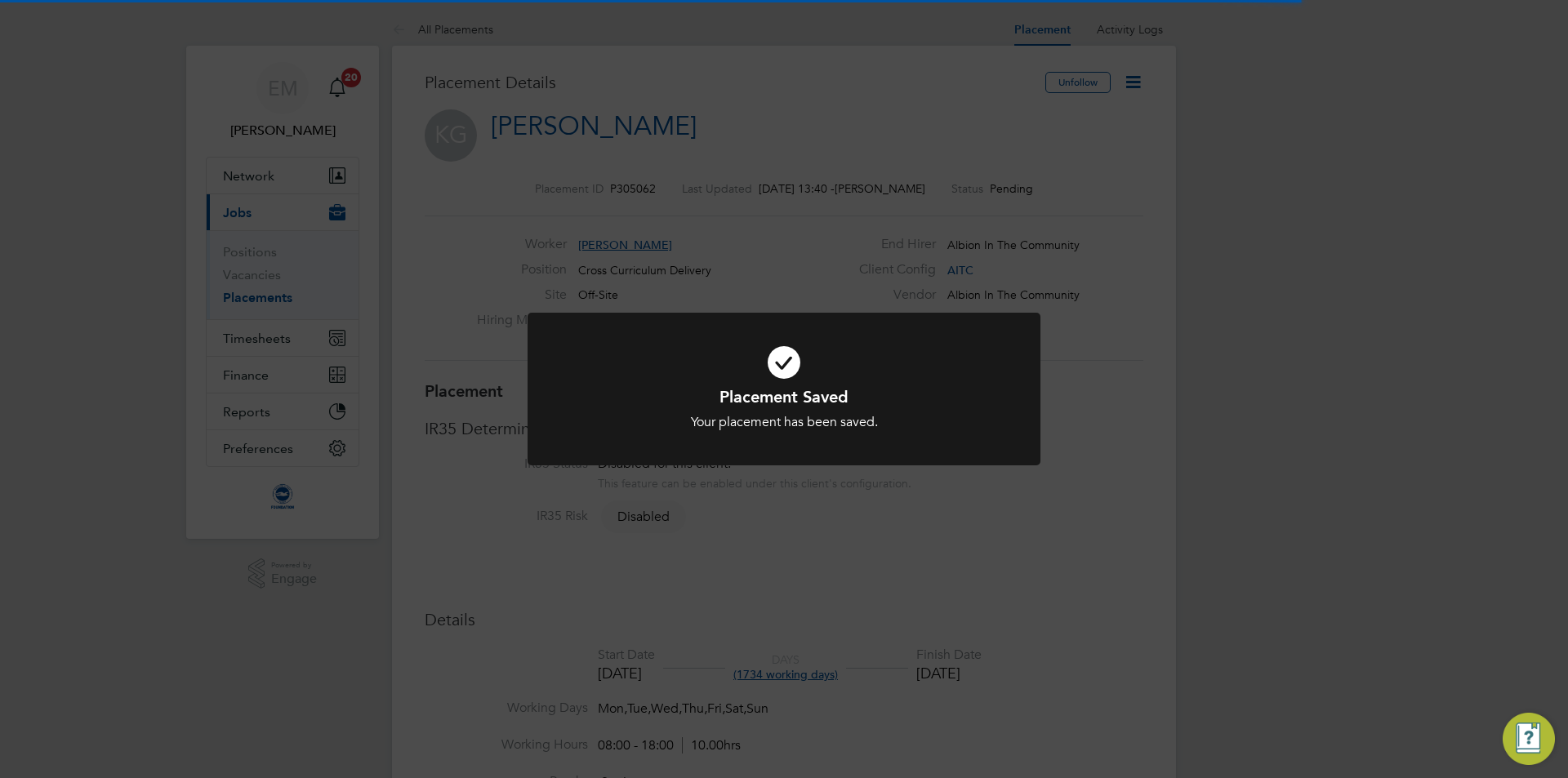
click at [1143, 118] on div "Placement Saved Your placement has been saved. Cancel Okay" at bounding box center [784, 389] width 1568 height 778
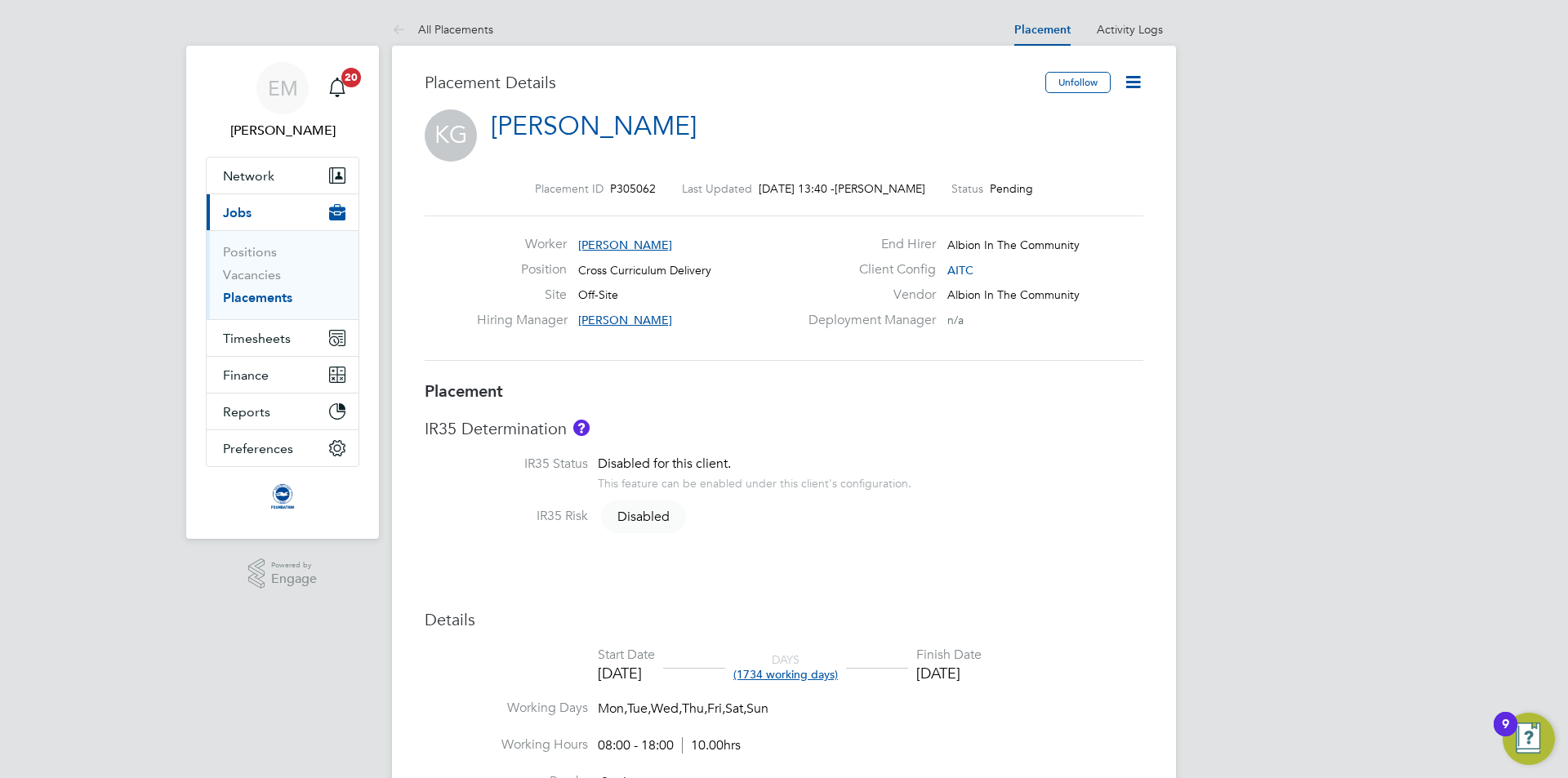
click at [1134, 76] on icon at bounding box center [1133, 81] width 21 height 21
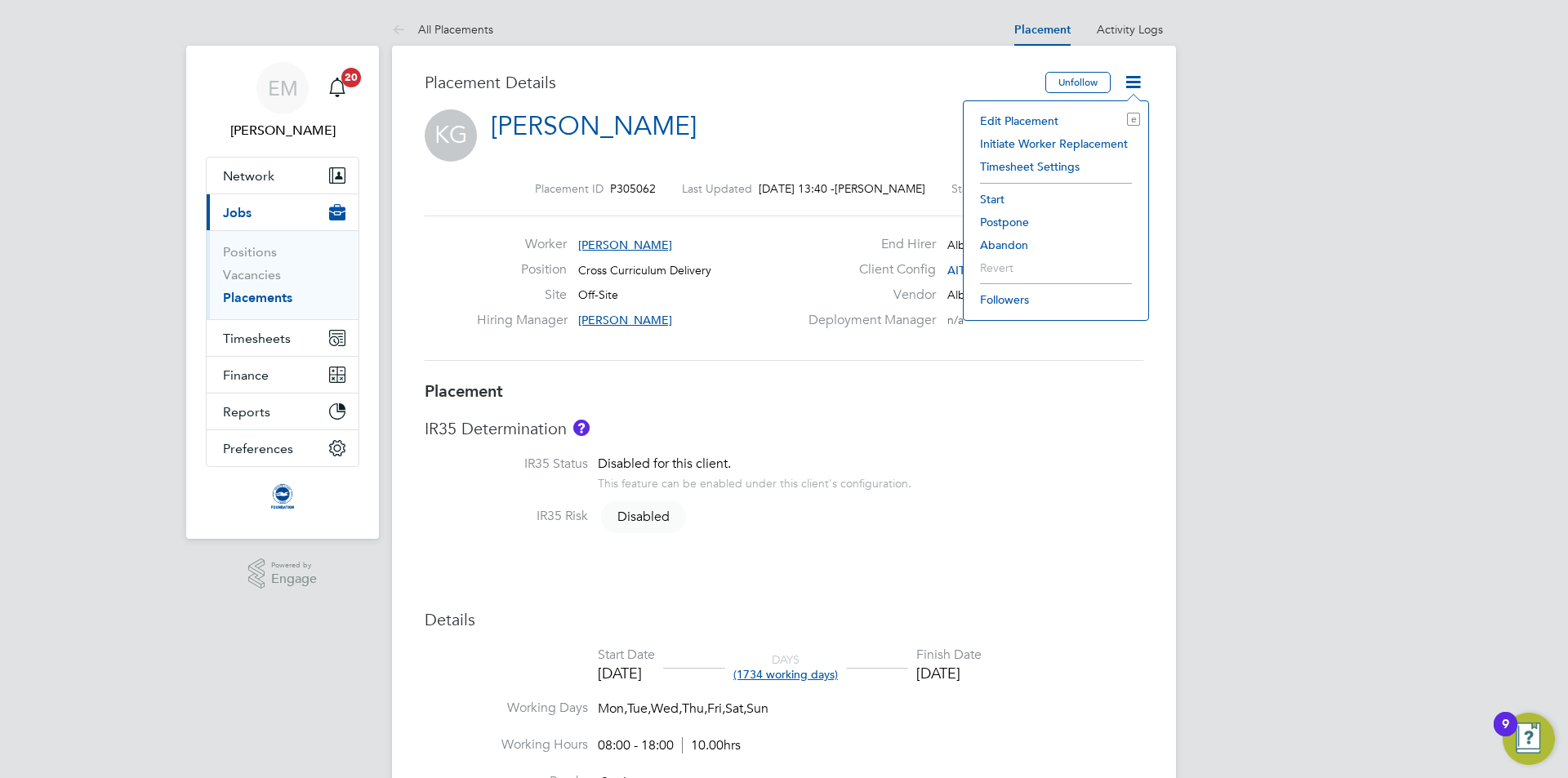
click at [995, 196] on li "Start" at bounding box center [1055, 199] width 168 height 23
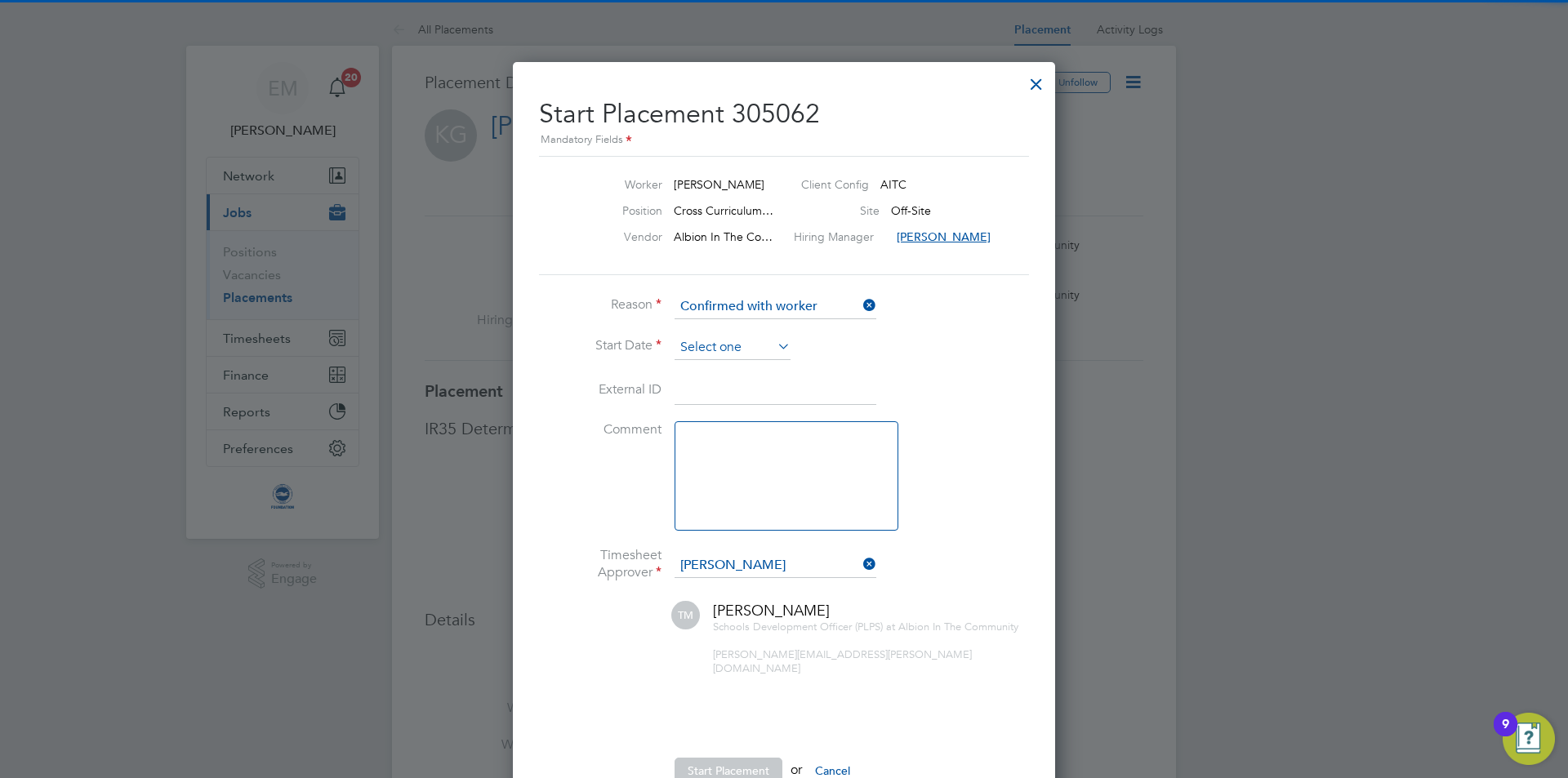
click at [712, 339] on input at bounding box center [732, 348] width 116 height 25
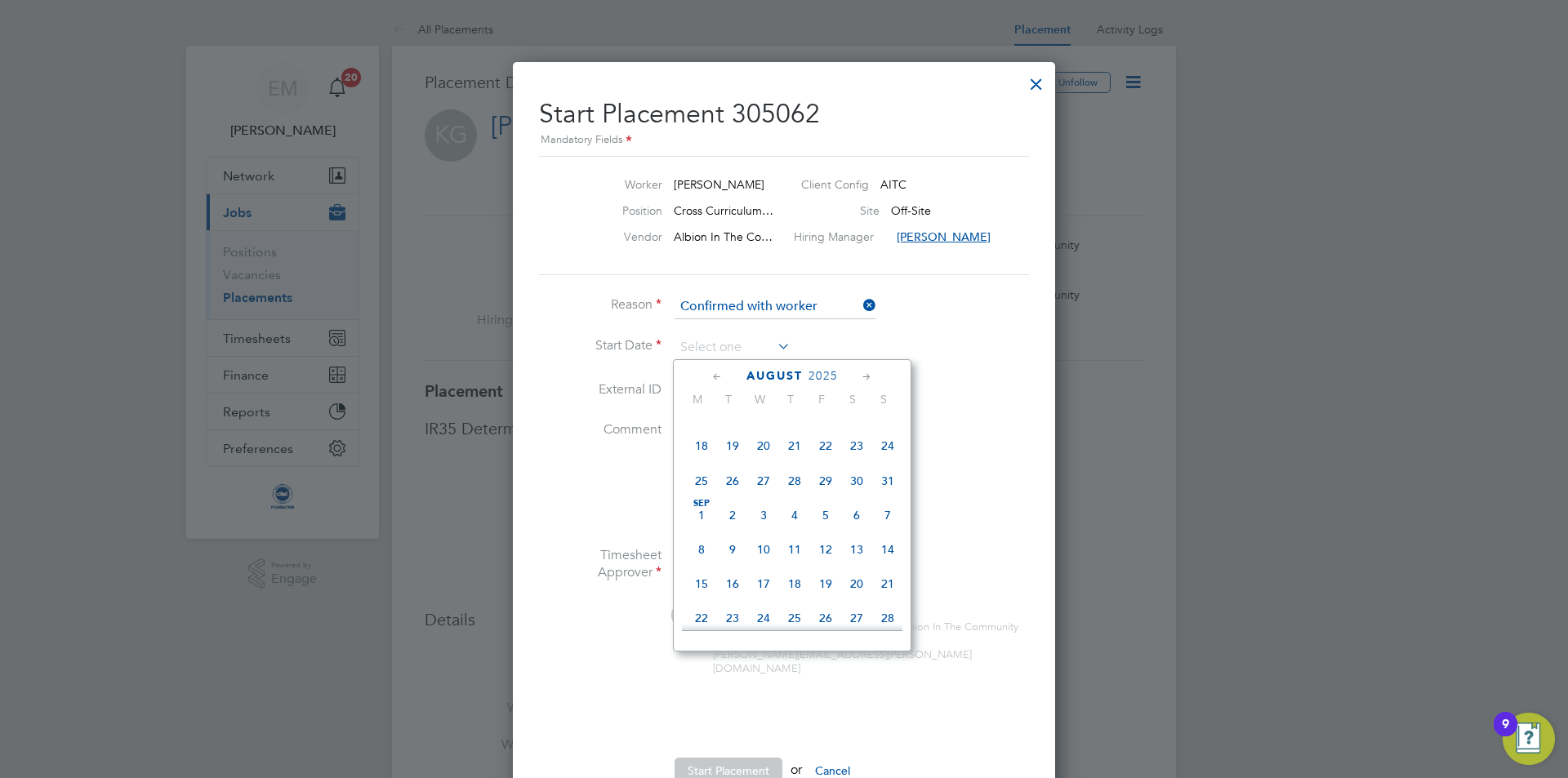
click at [694, 527] on span "Sep 1" at bounding box center [702, 515] width 31 height 31
type input "01 Sep 2025"
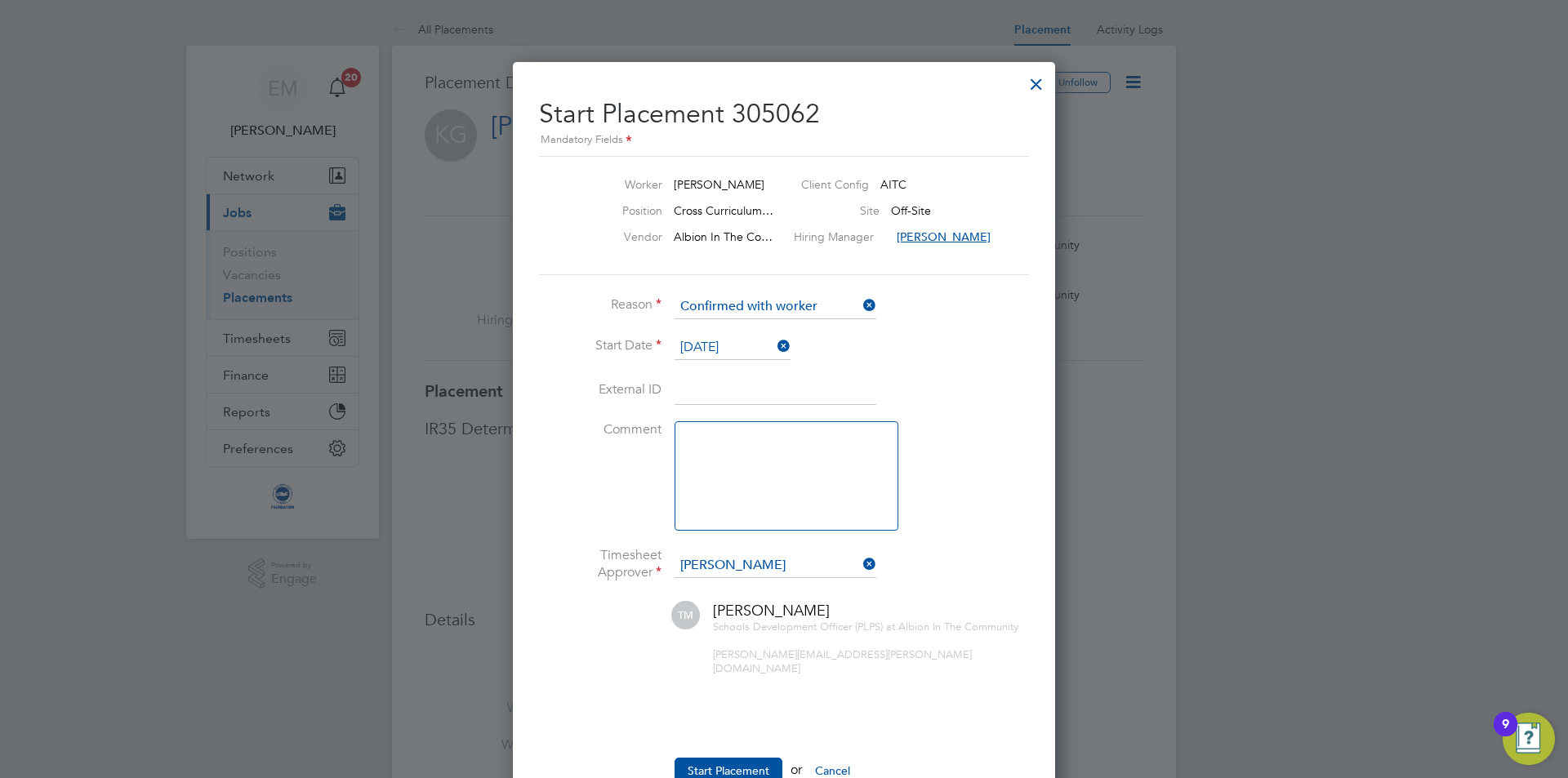
click at [703, 731] on ul "Reason Confirmed with worker Start Date 01 Sep 2025 External ID Comment Timeshe…" at bounding box center [784, 547] width 490 height 506
click at [701, 757] on button "Start Placement" at bounding box center [728, 771] width 108 height 26
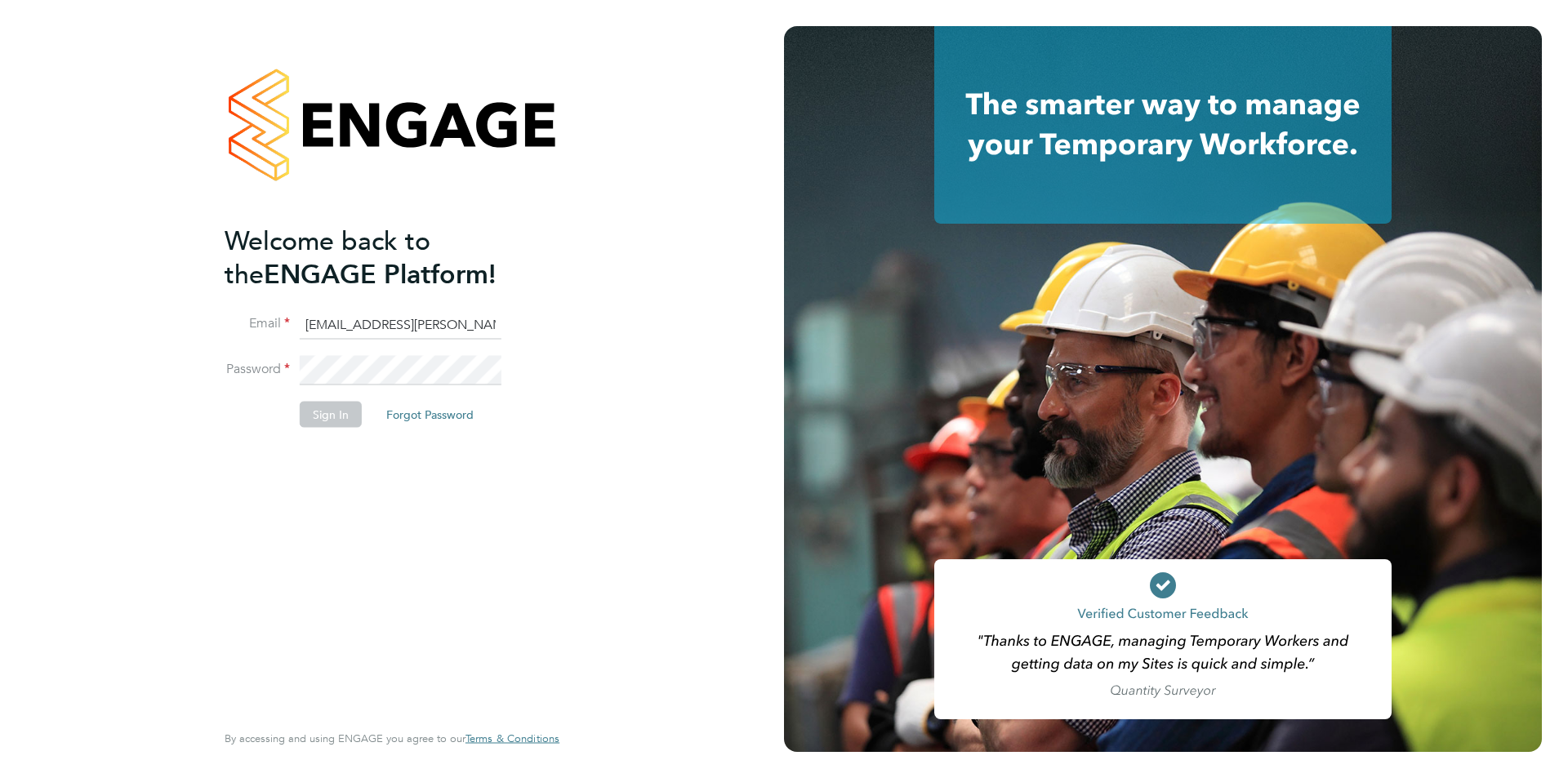
click at [378, 326] on input "[EMAIL_ADDRESS][PERSON_NAME][DOMAIN_NAME]" at bounding box center [400, 325] width 202 height 30
type input "edyta.marchant@brightonandhovealbion.com"
click at [346, 414] on button "Sign In" at bounding box center [330, 414] width 62 height 26
